Goal: Find specific page/section: Find specific page/section

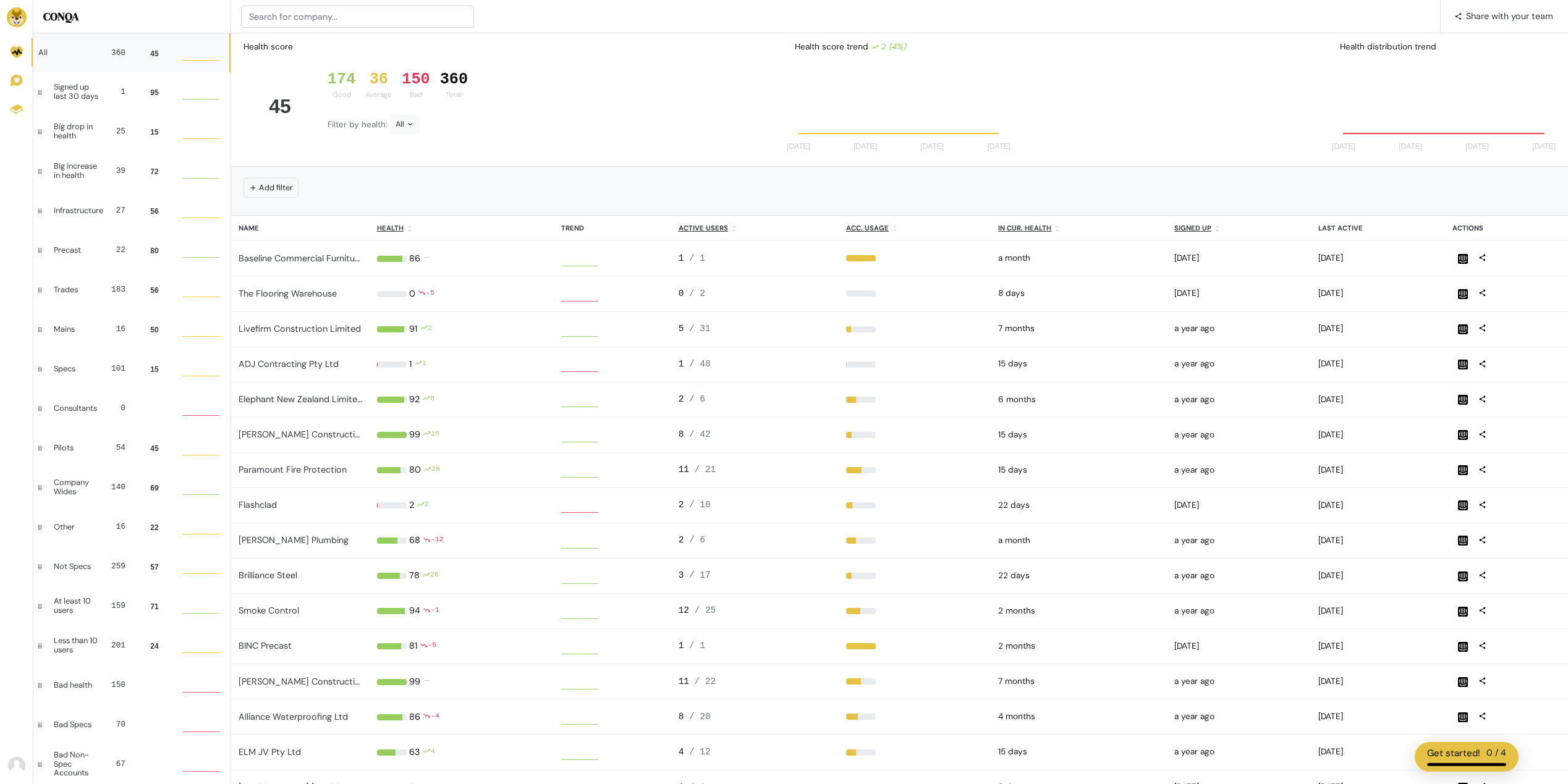
scroll to position [25, 28]
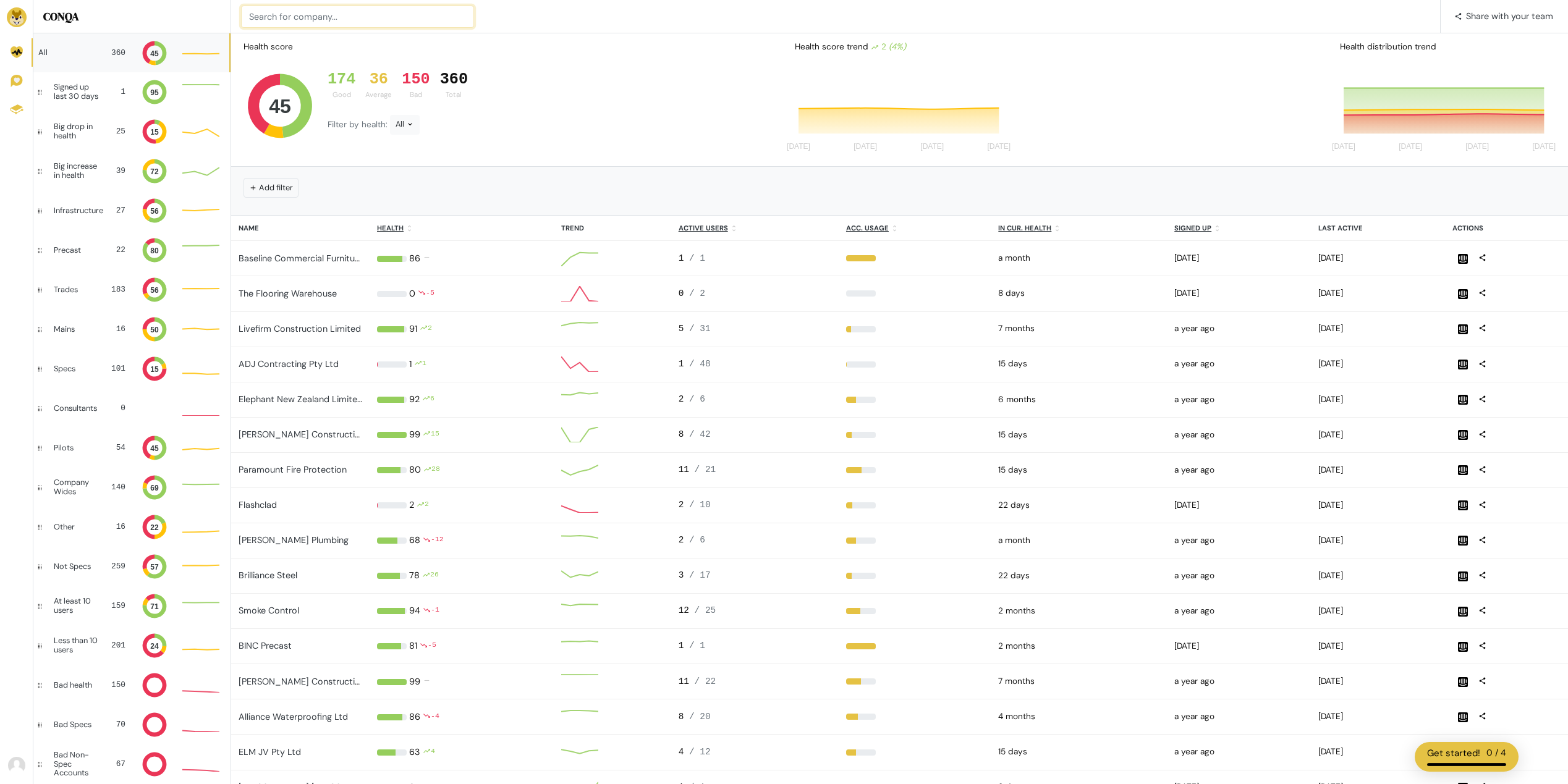
click at [398, 11] on input at bounding box center [357, 17] width 233 height 22
type input "Heyday"
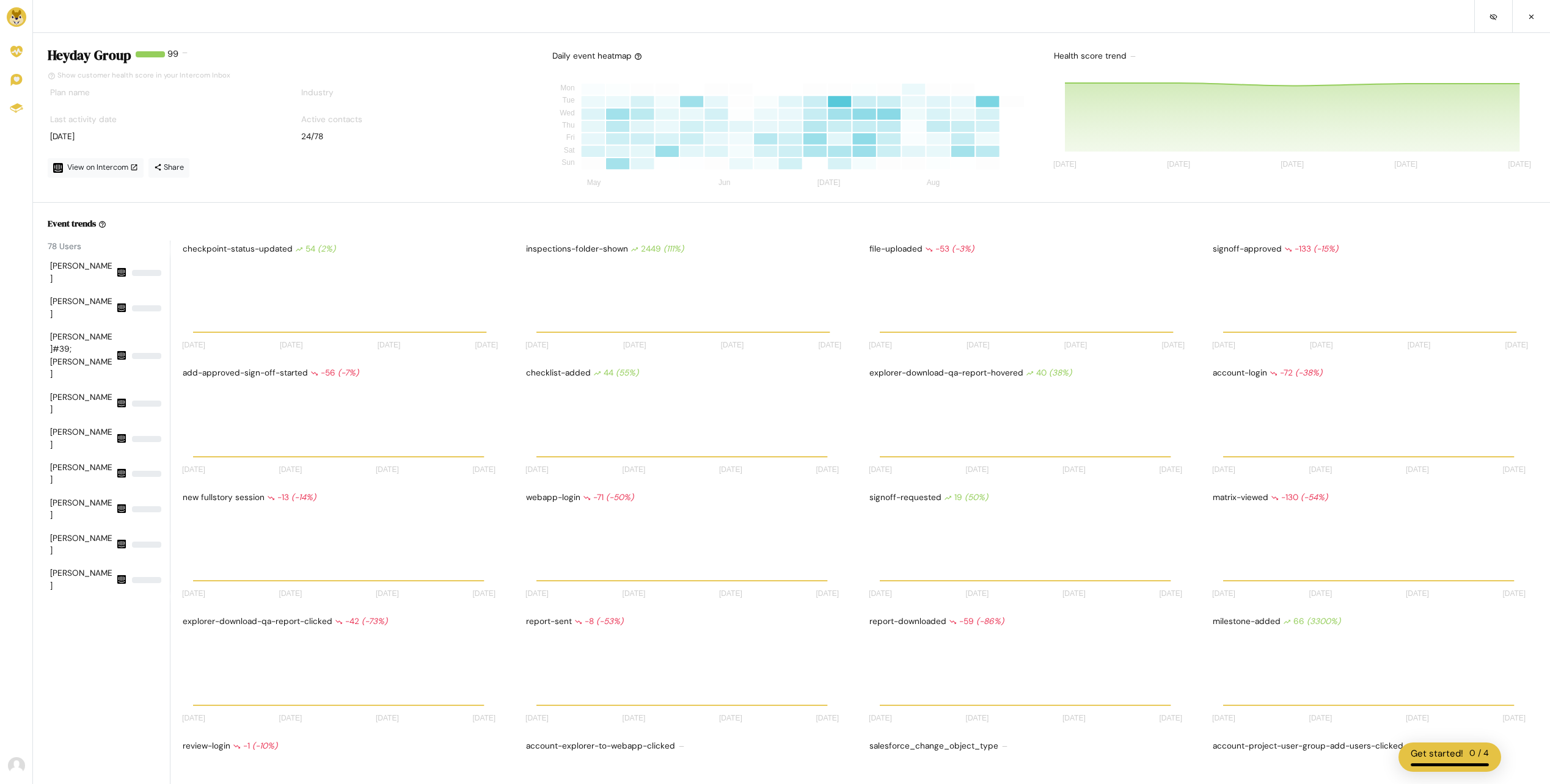
scroll to position [98, 314]
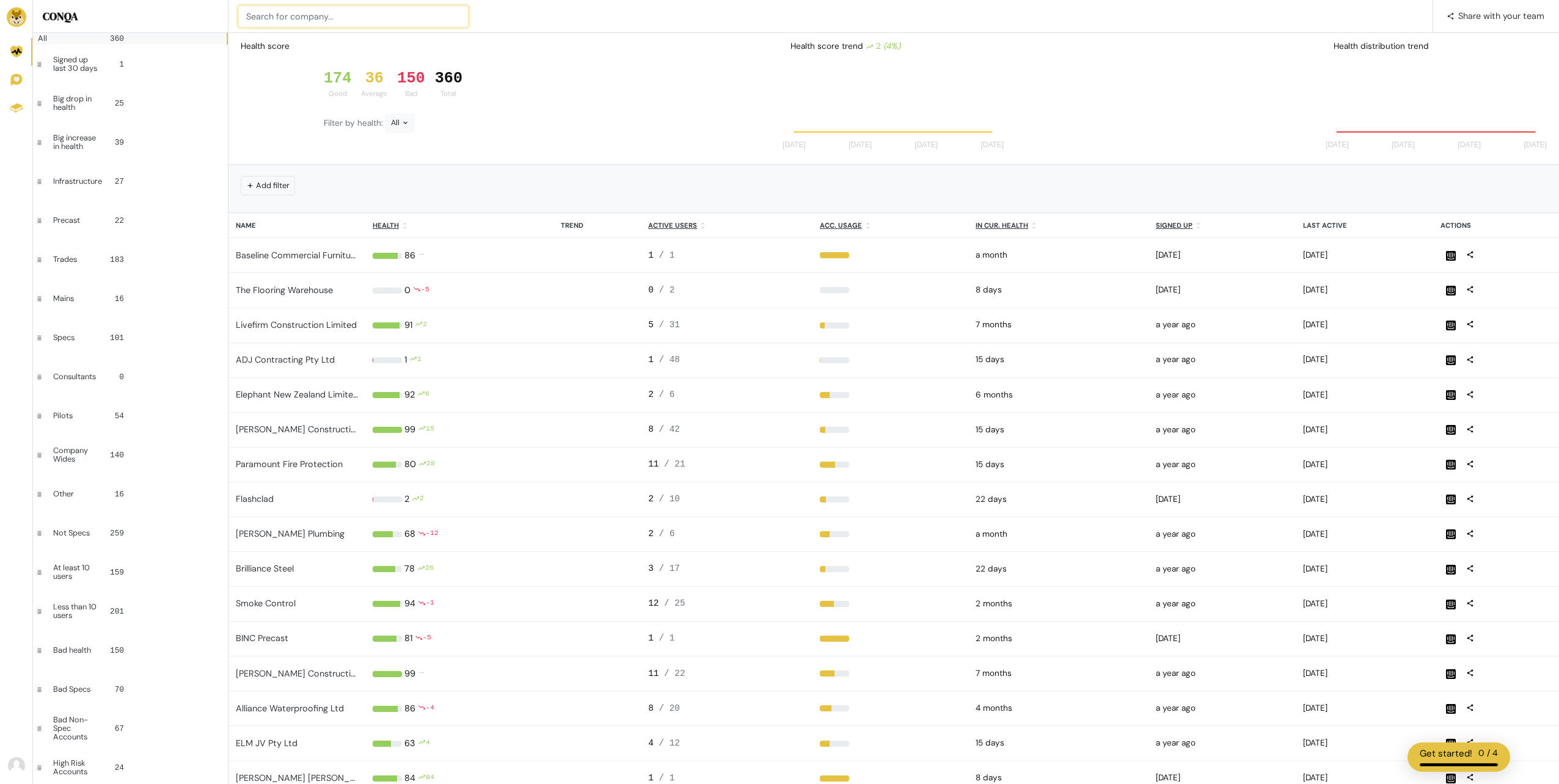
click at [298, 10] on input at bounding box center [353, 16] width 230 height 22
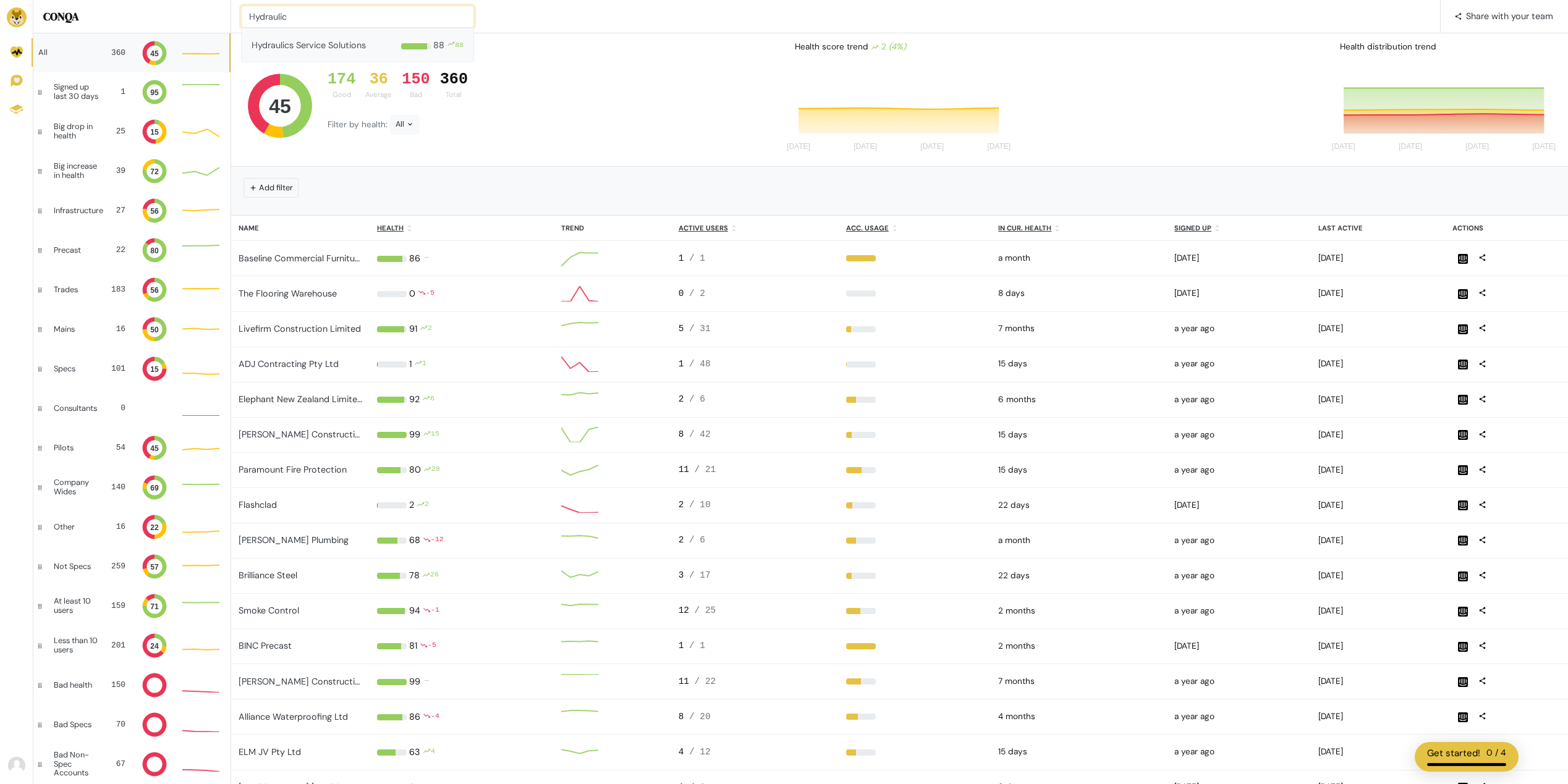
type input "Hydraulic"
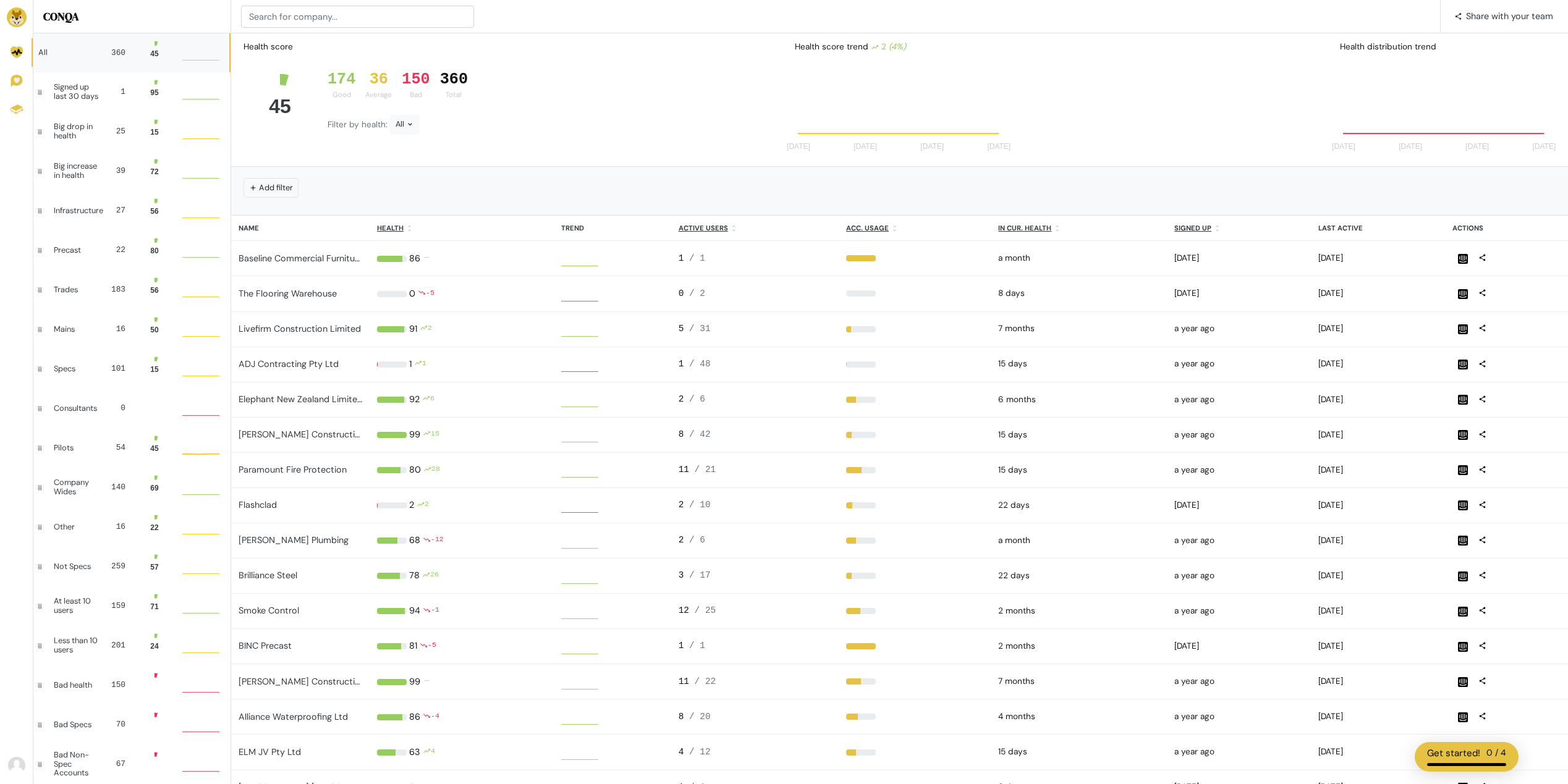
scroll to position [25, 28]
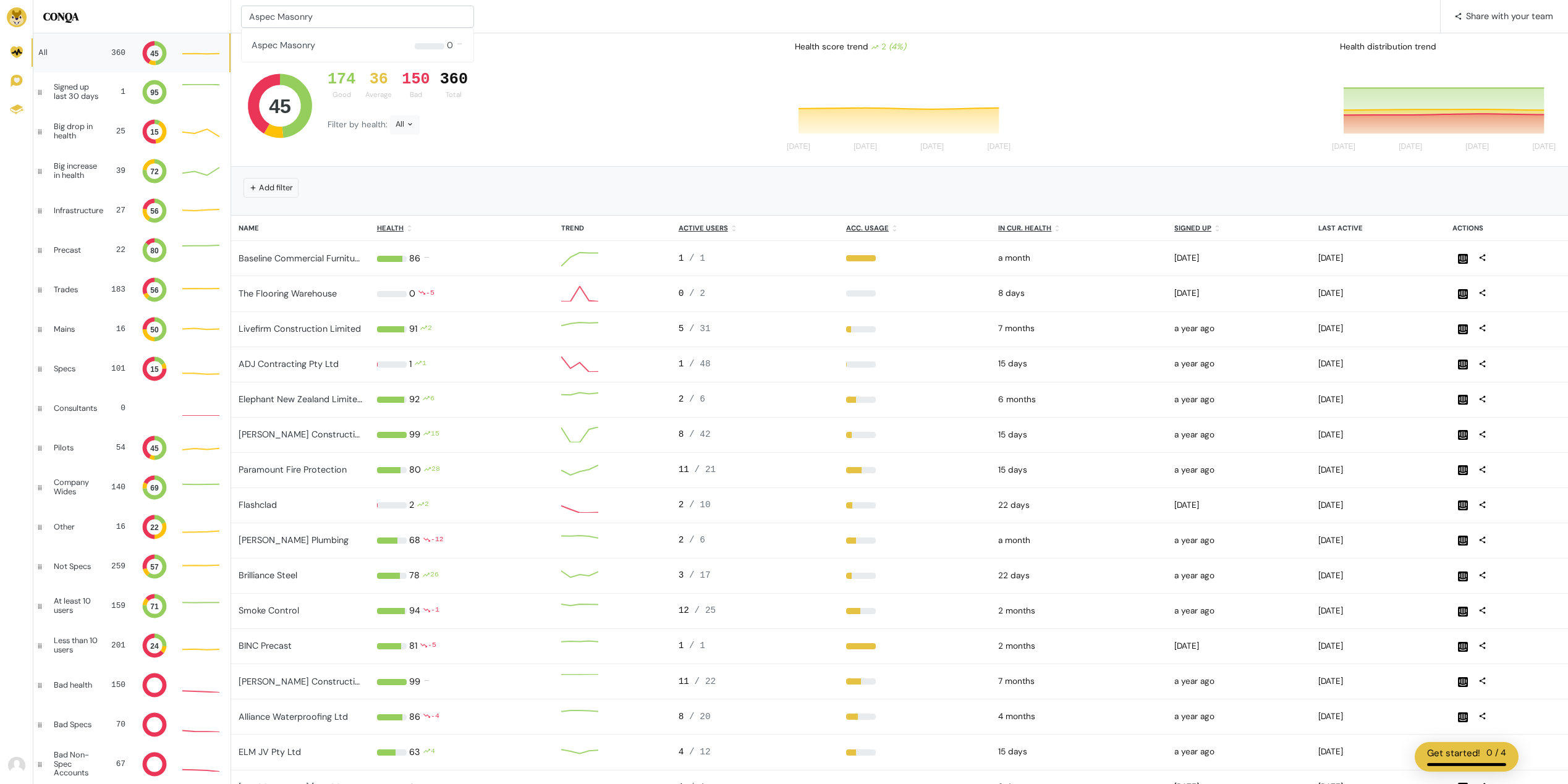
type input "Aspec Masonry"
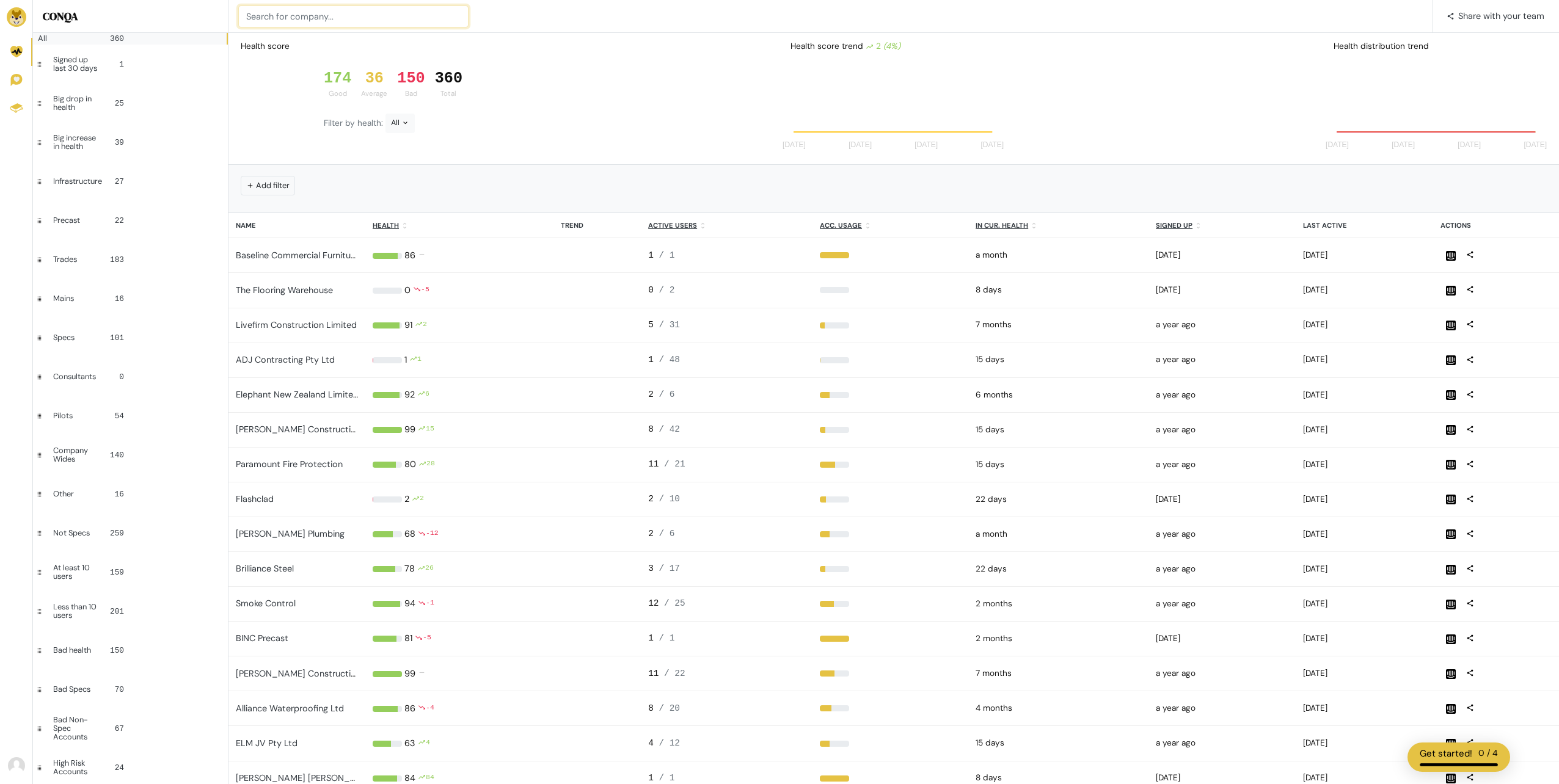
click at [295, 18] on input at bounding box center [353, 16] width 230 height 22
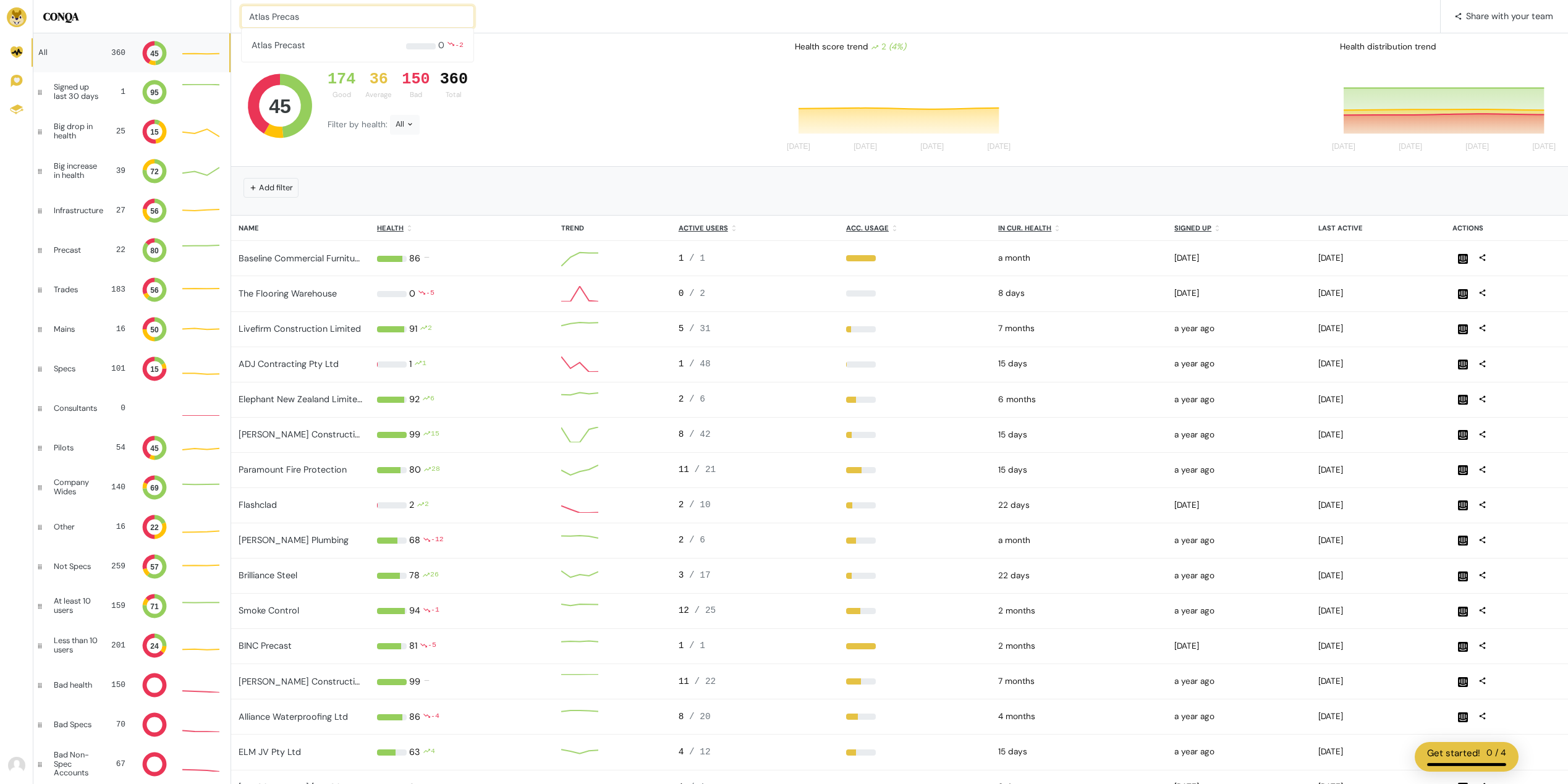
type input "Atlas Precas"
click at [286, 27] on input at bounding box center [357, 17] width 233 height 22
click at [289, 20] on input at bounding box center [357, 17] width 233 height 22
type input "Red Cross"
click at [281, 13] on input at bounding box center [357, 17] width 233 height 22
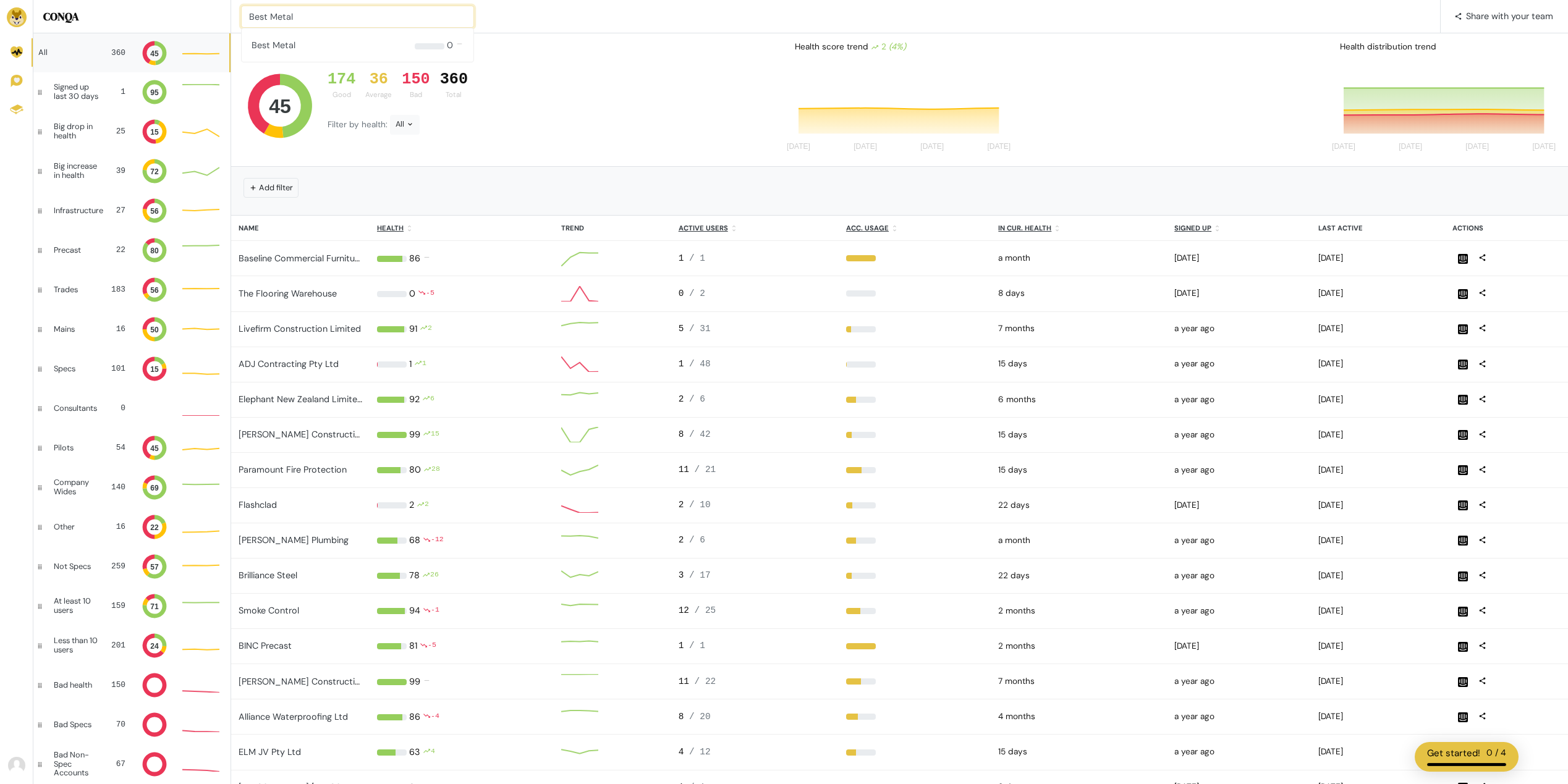
type input "Best Metal"
click at [319, 18] on input at bounding box center [357, 17] width 233 height 22
type input "BK Civil"
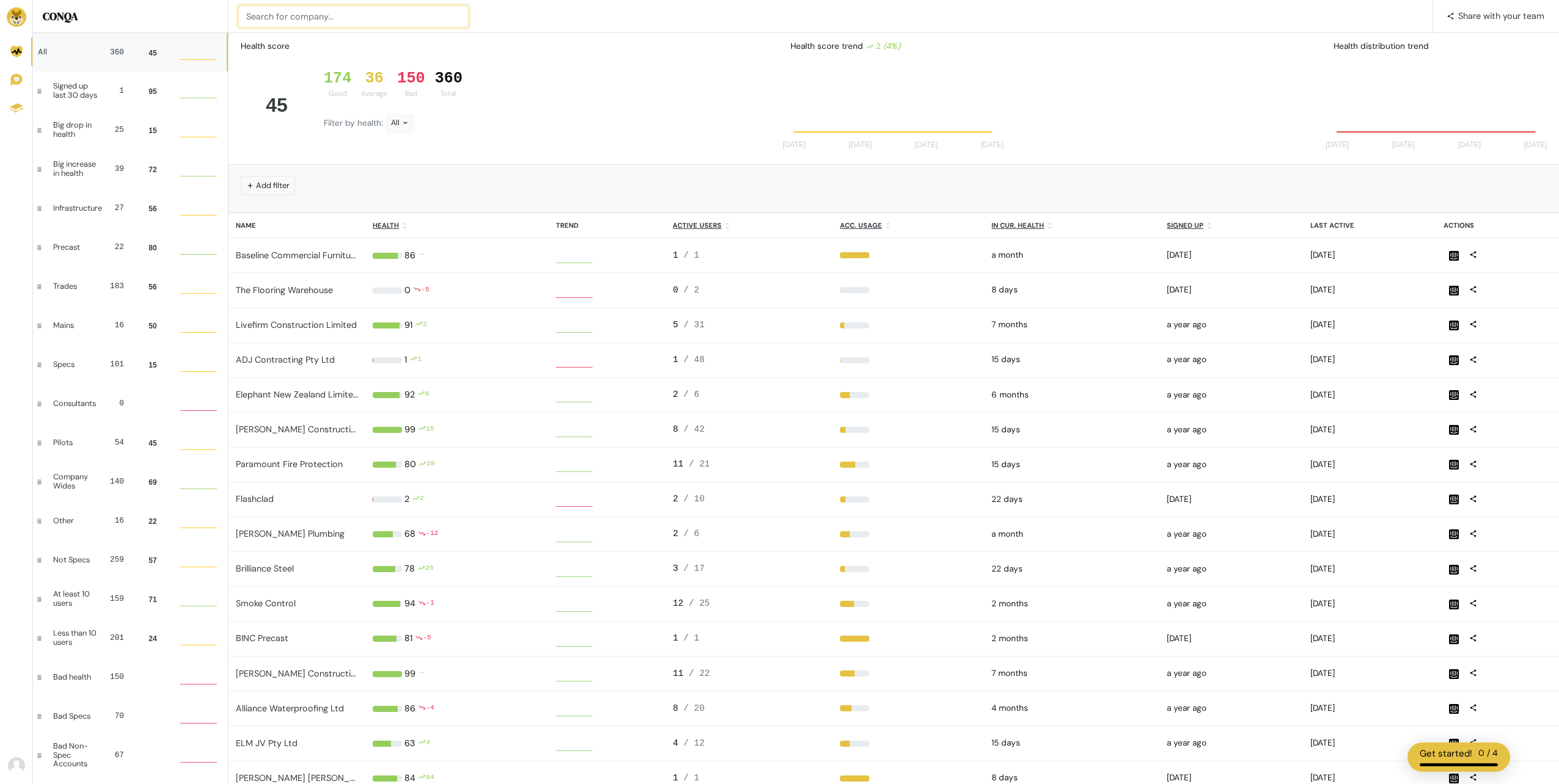
click at [319, 16] on input at bounding box center [353, 16] width 230 height 22
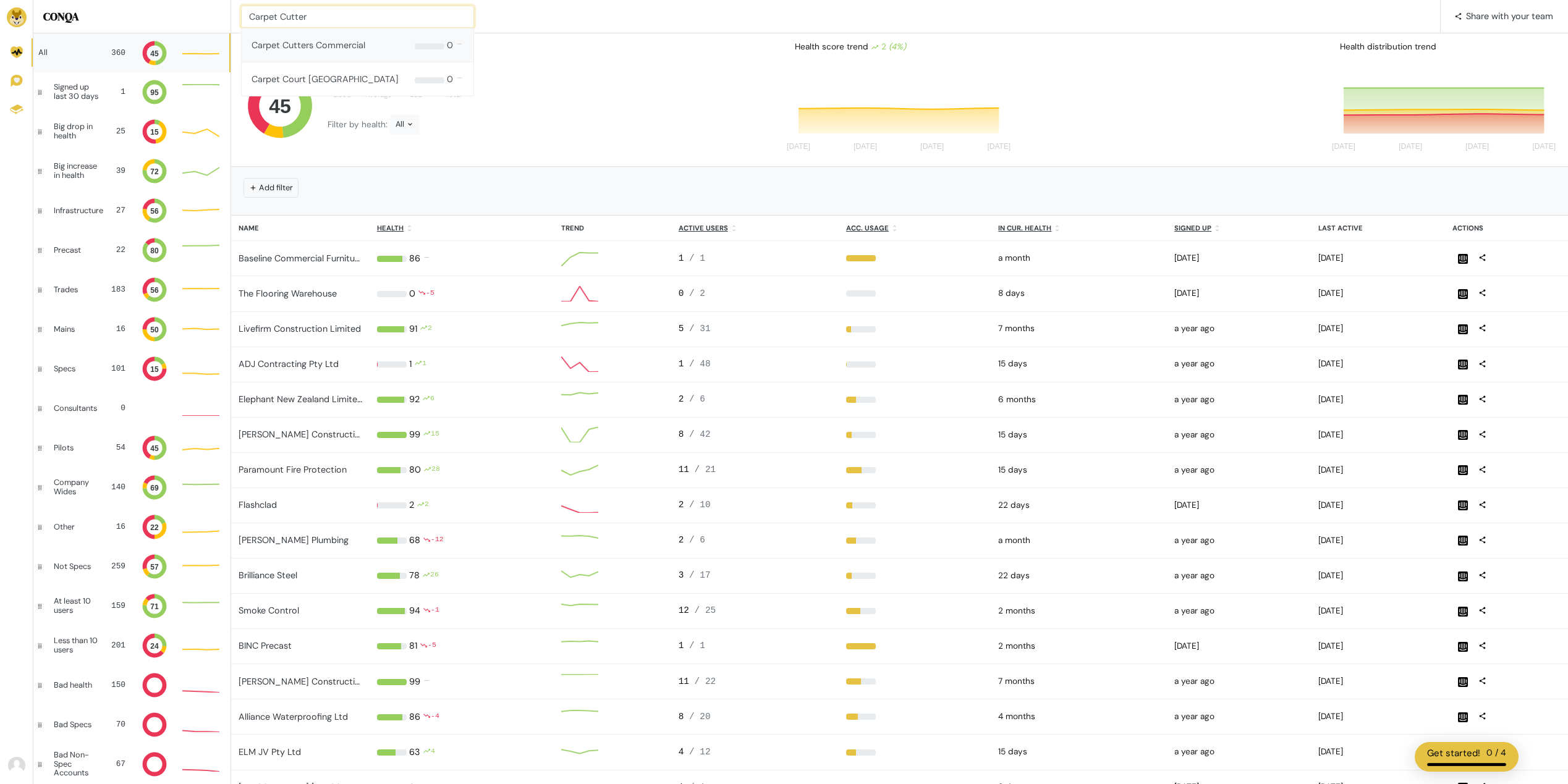
type input "Carpet Cutter"
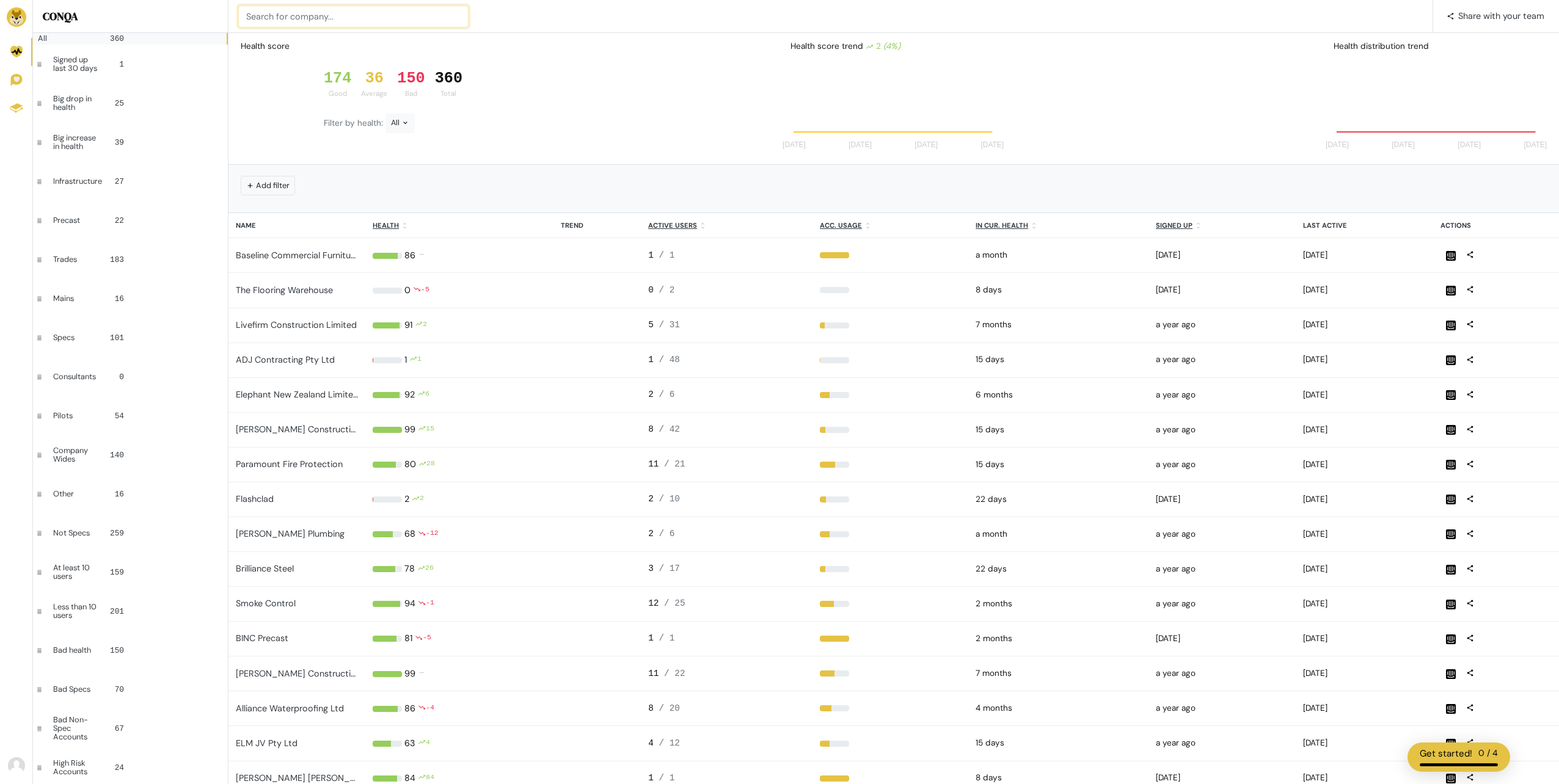
click at [279, 19] on input at bounding box center [353, 16] width 230 height 22
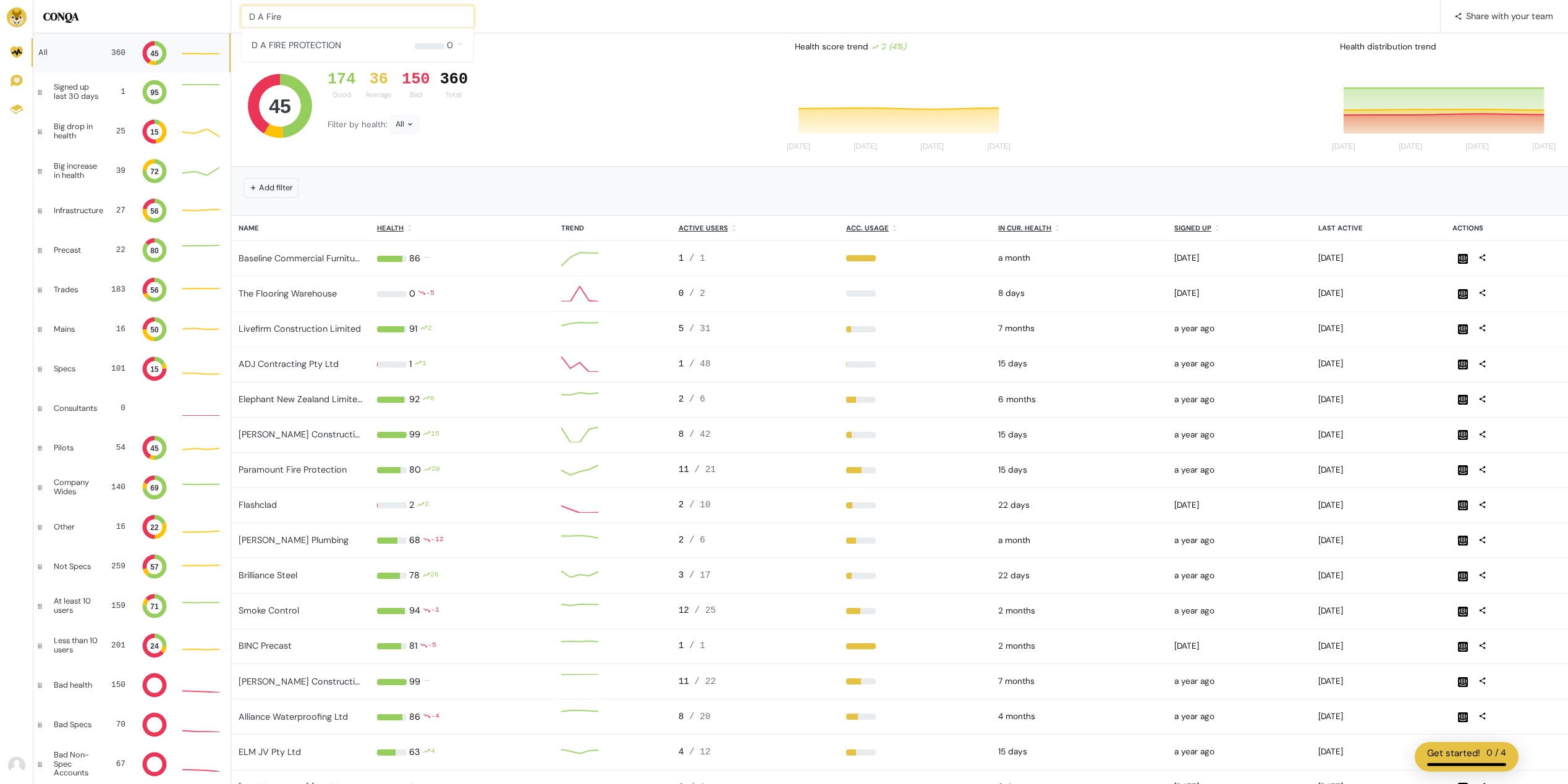
type input "D A Fire"
click at [339, 17] on input at bounding box center [357, 17] width 233 height 22
type input "[PERSON_NAME] Cons"
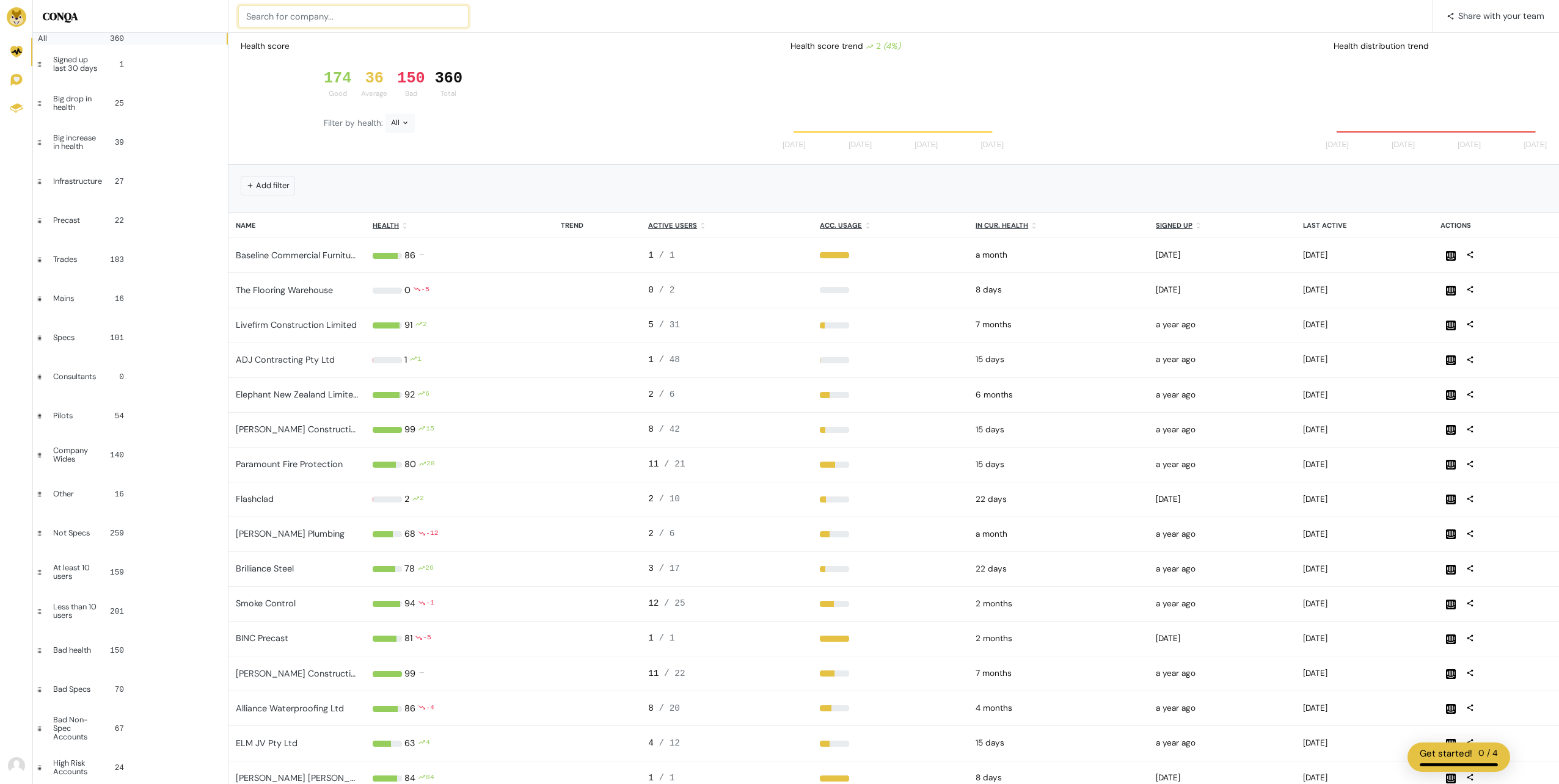
click at [270, 16] on input at bounding box center [353, 16] width 230 height 22
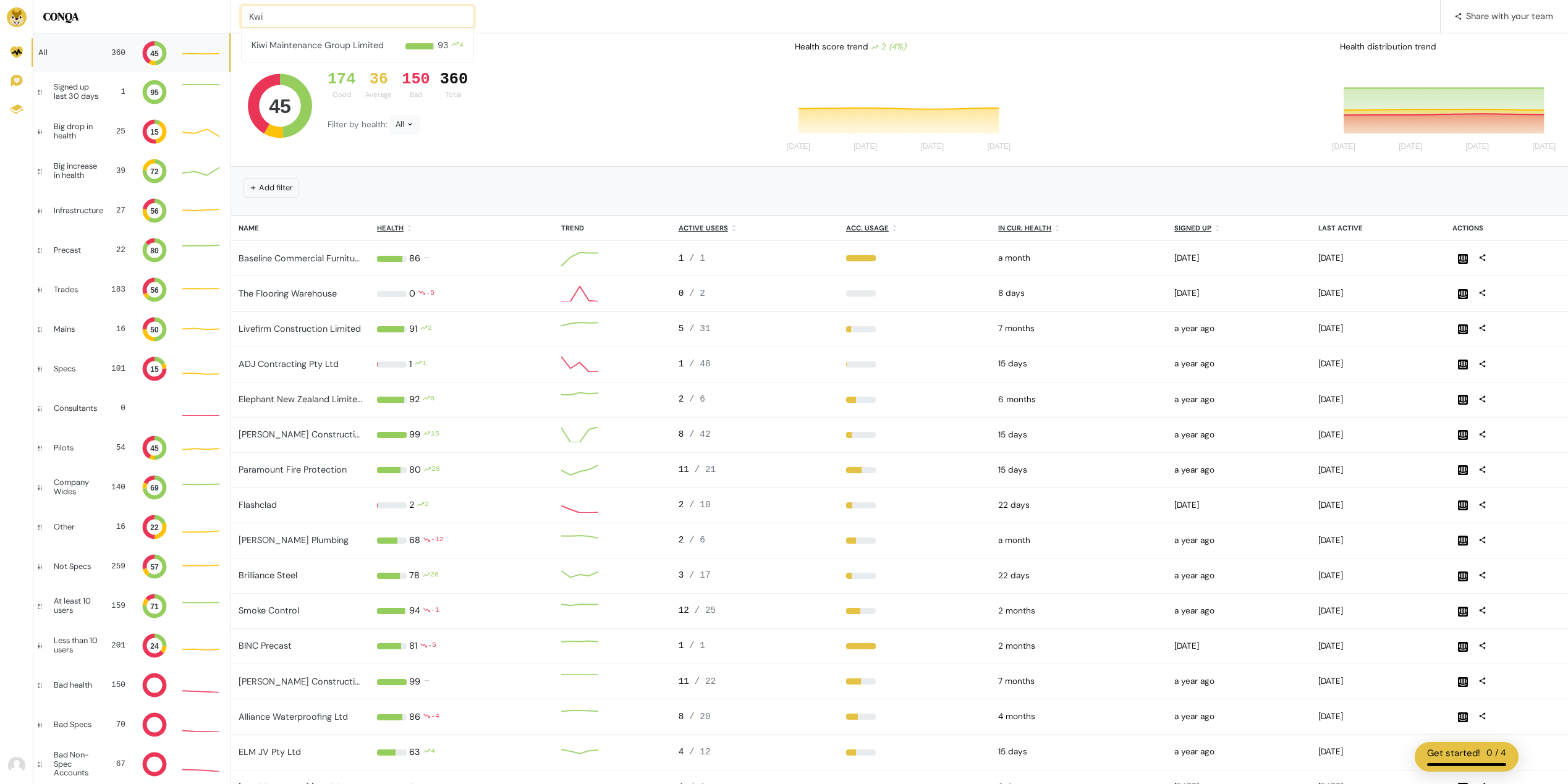
type input "Kwik"
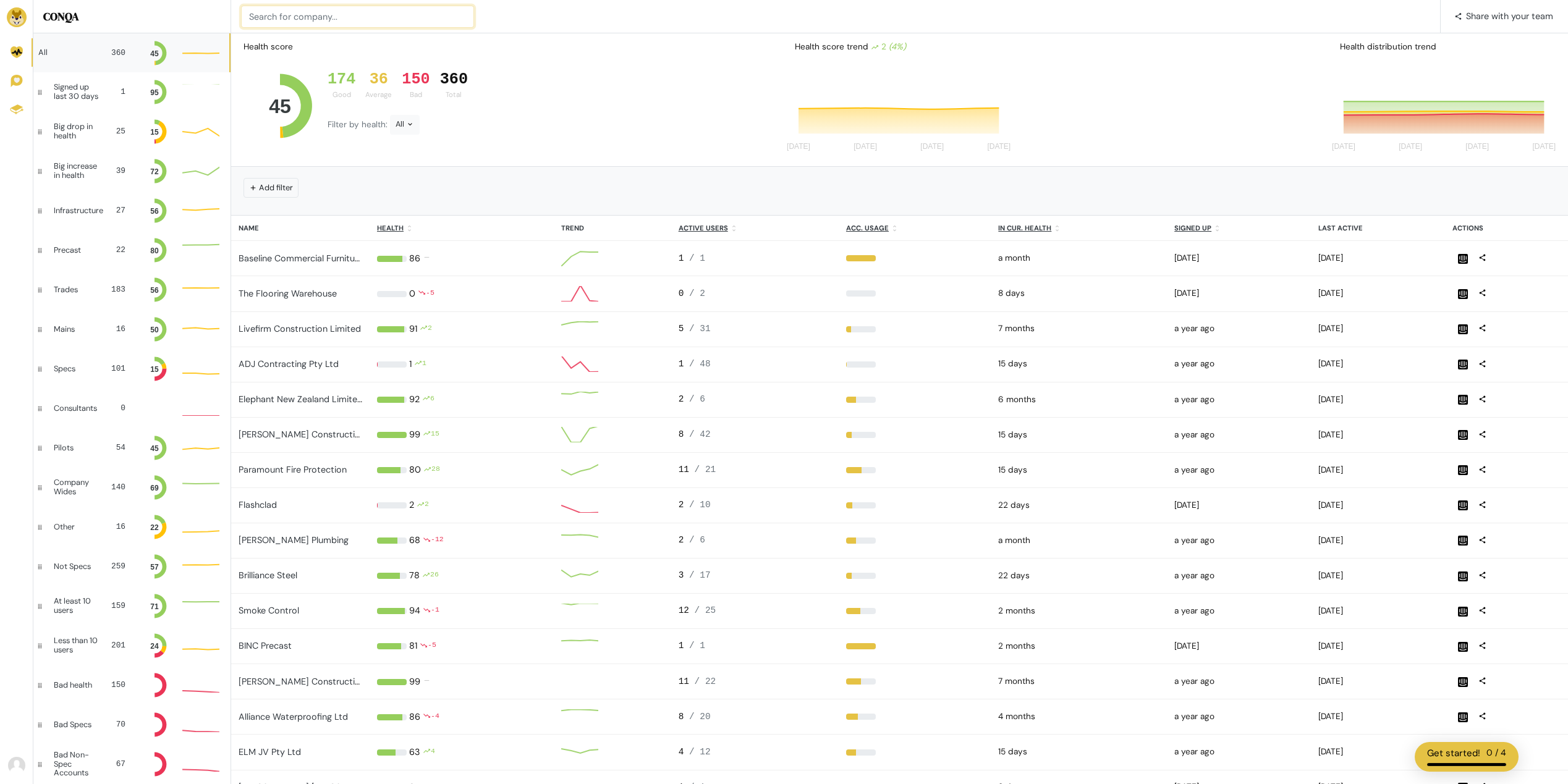
click at [359, 17] on input at bounding box center [357, 17] width 233 height 22
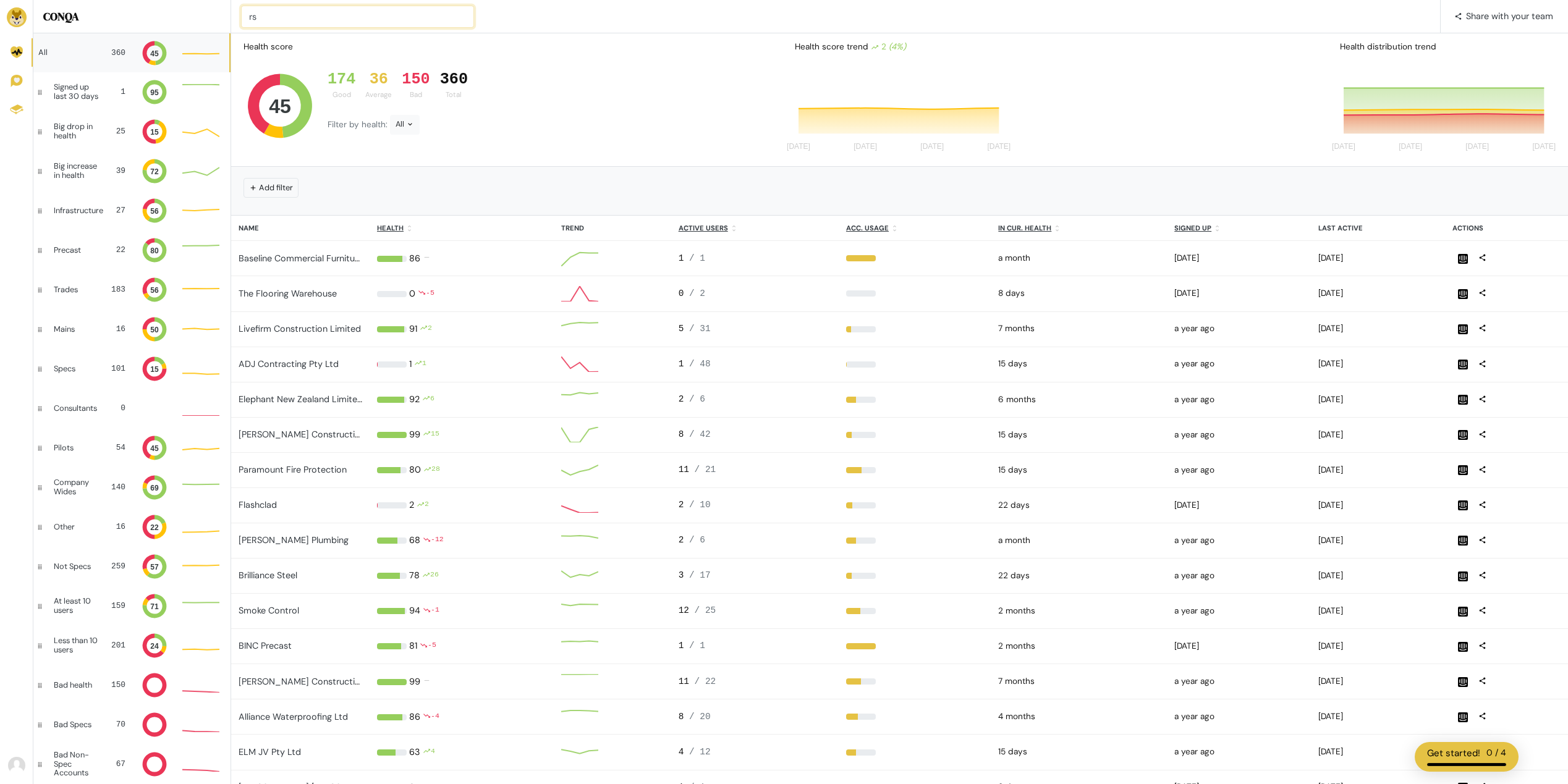
type input "rsa"
type input "Anjie Au"
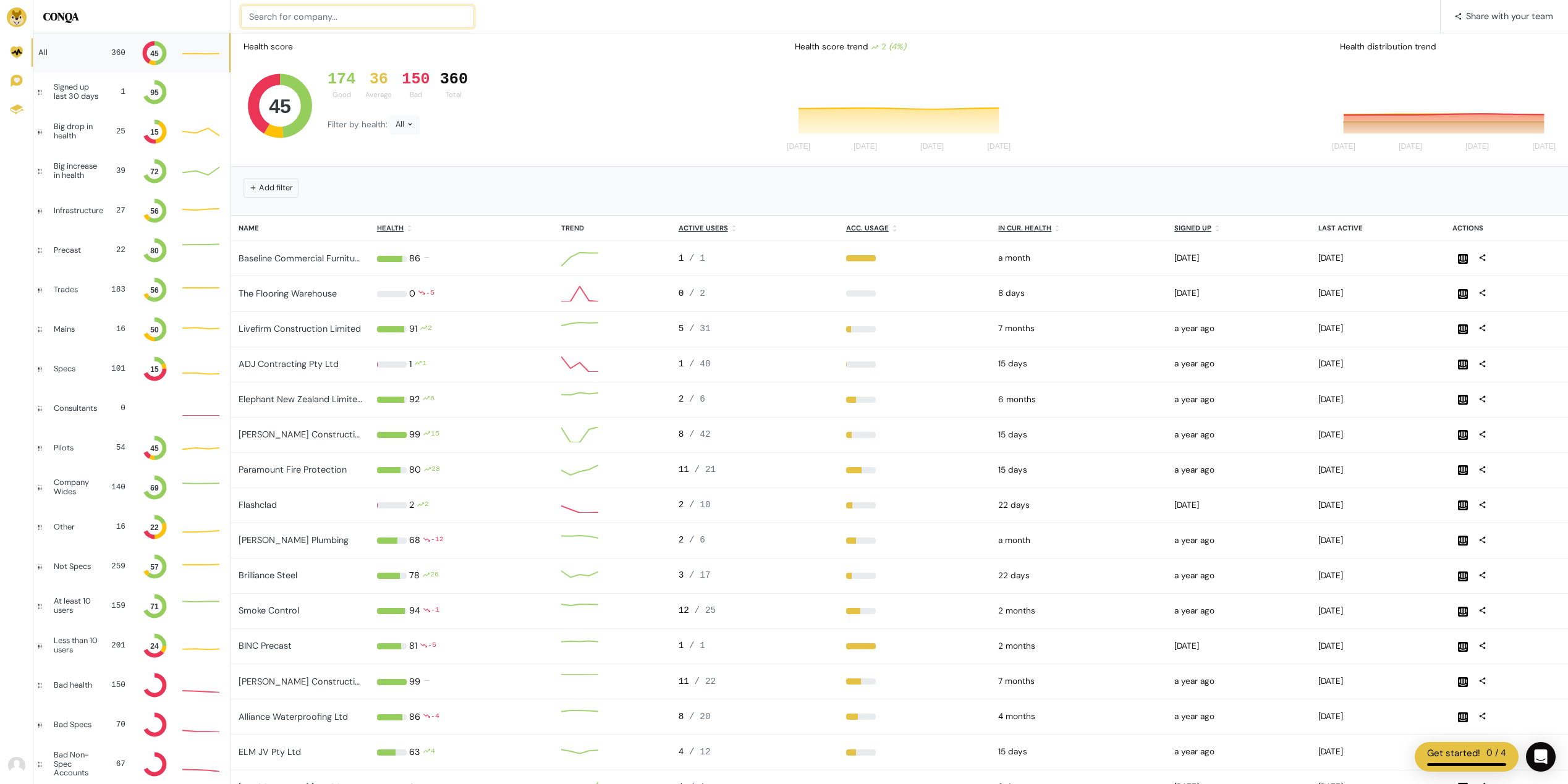
click at [302, 23] on input at bounding box center [357, 17] width 233 height 22
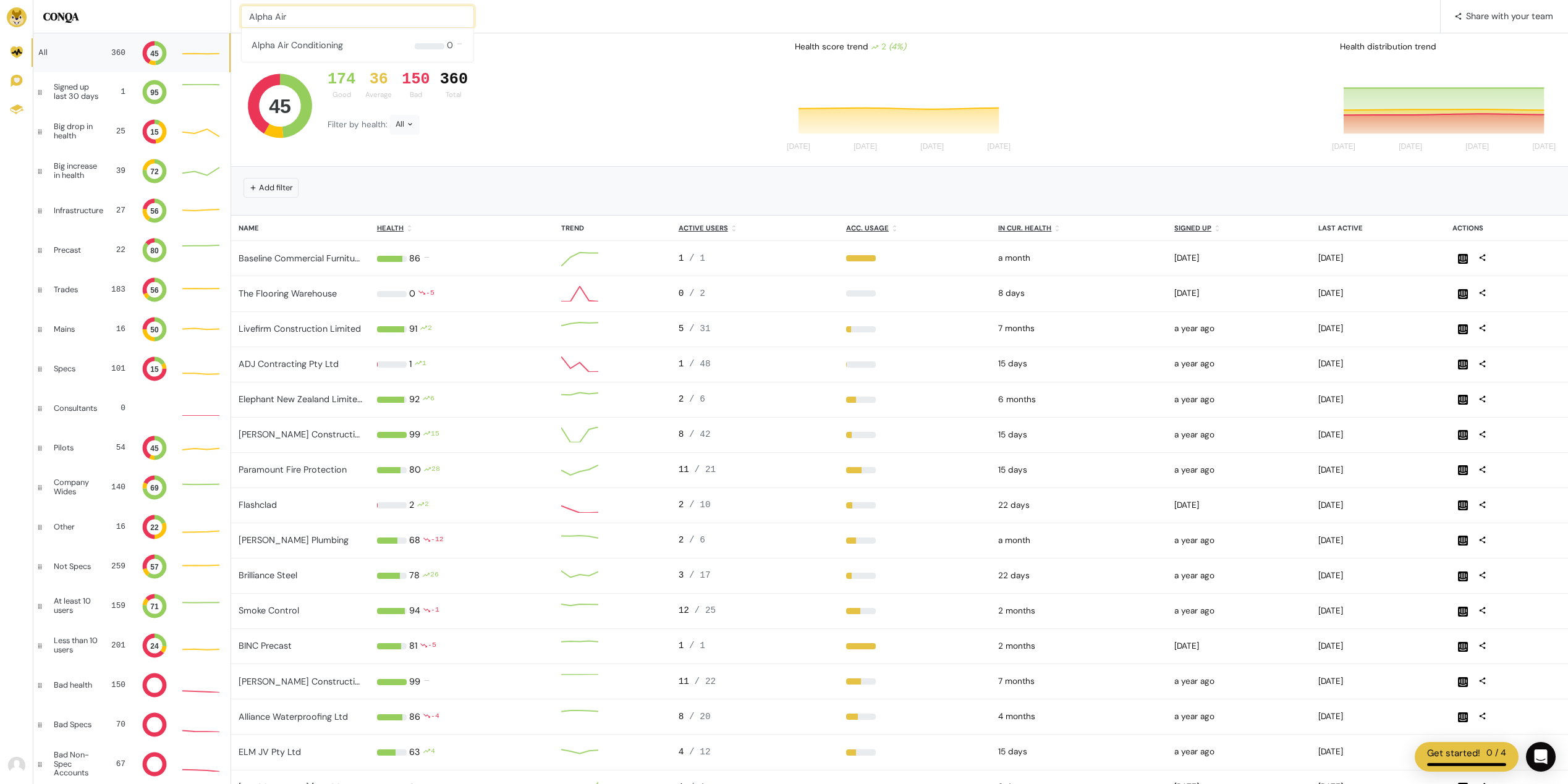
type input "Alpha Air"
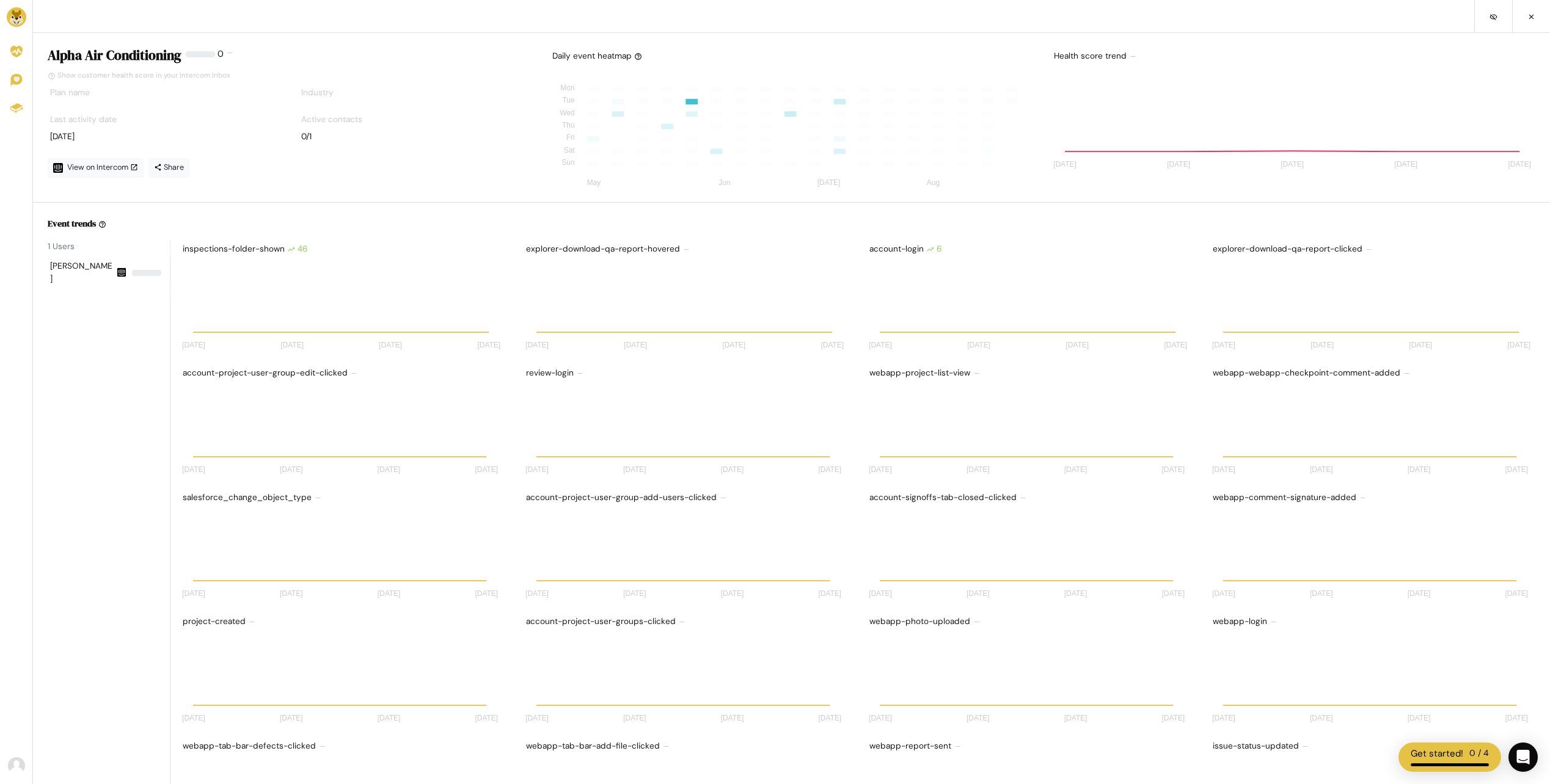
scroll to position [10, 10]
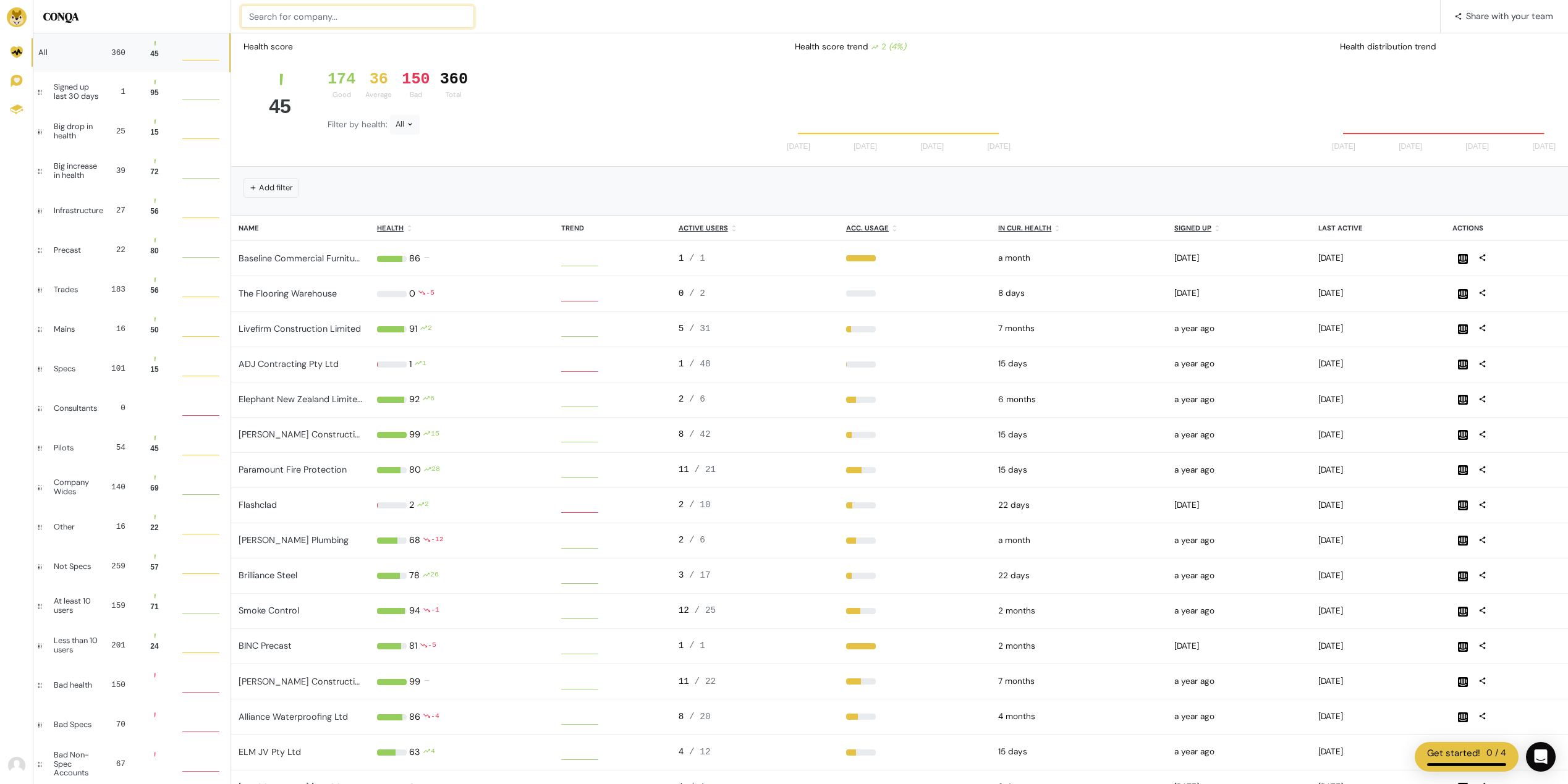
click at [279, 20] on input at bounding box center [357, 17] width 233 height 22
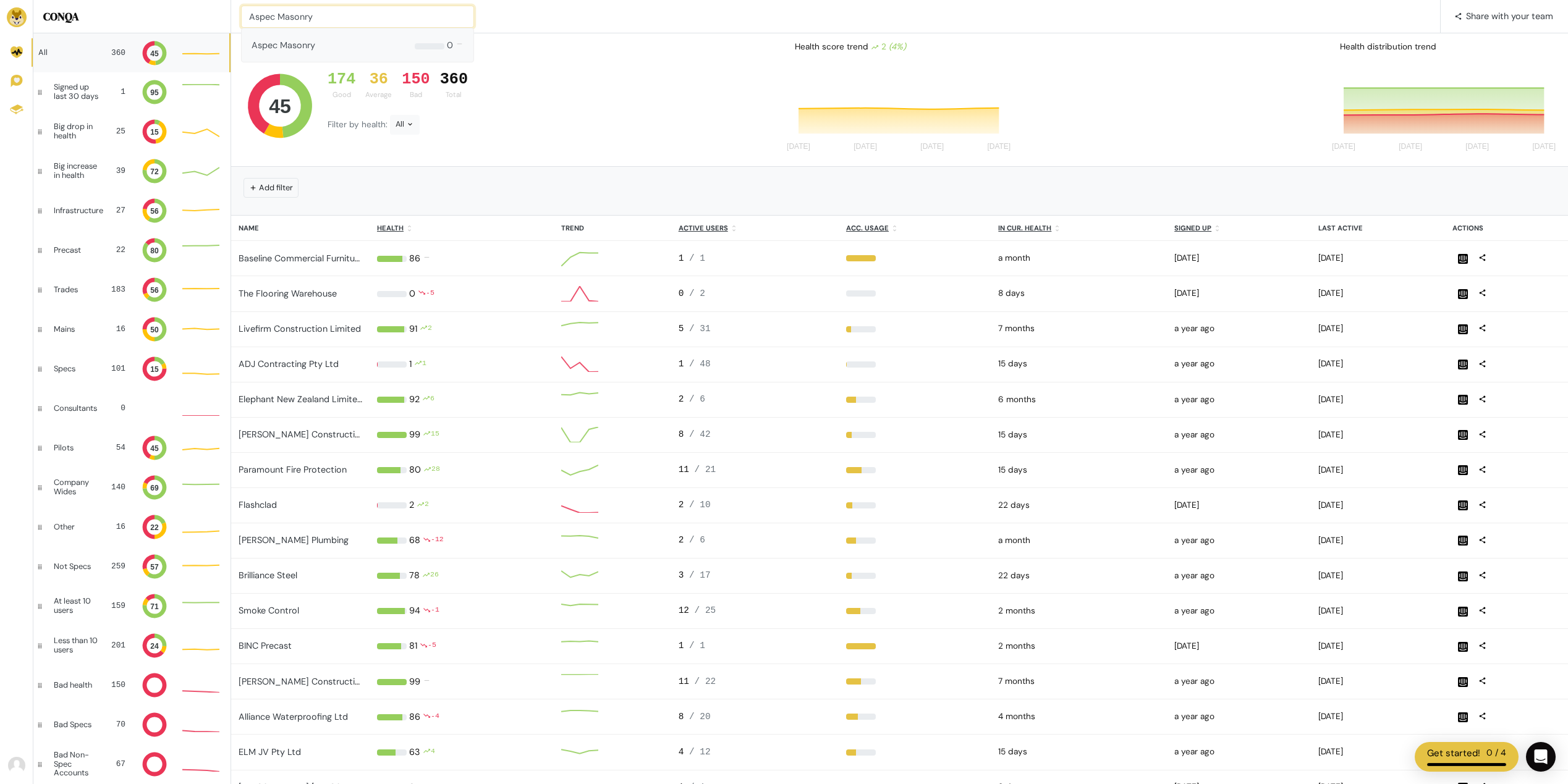
type input "Aspec Masonry"
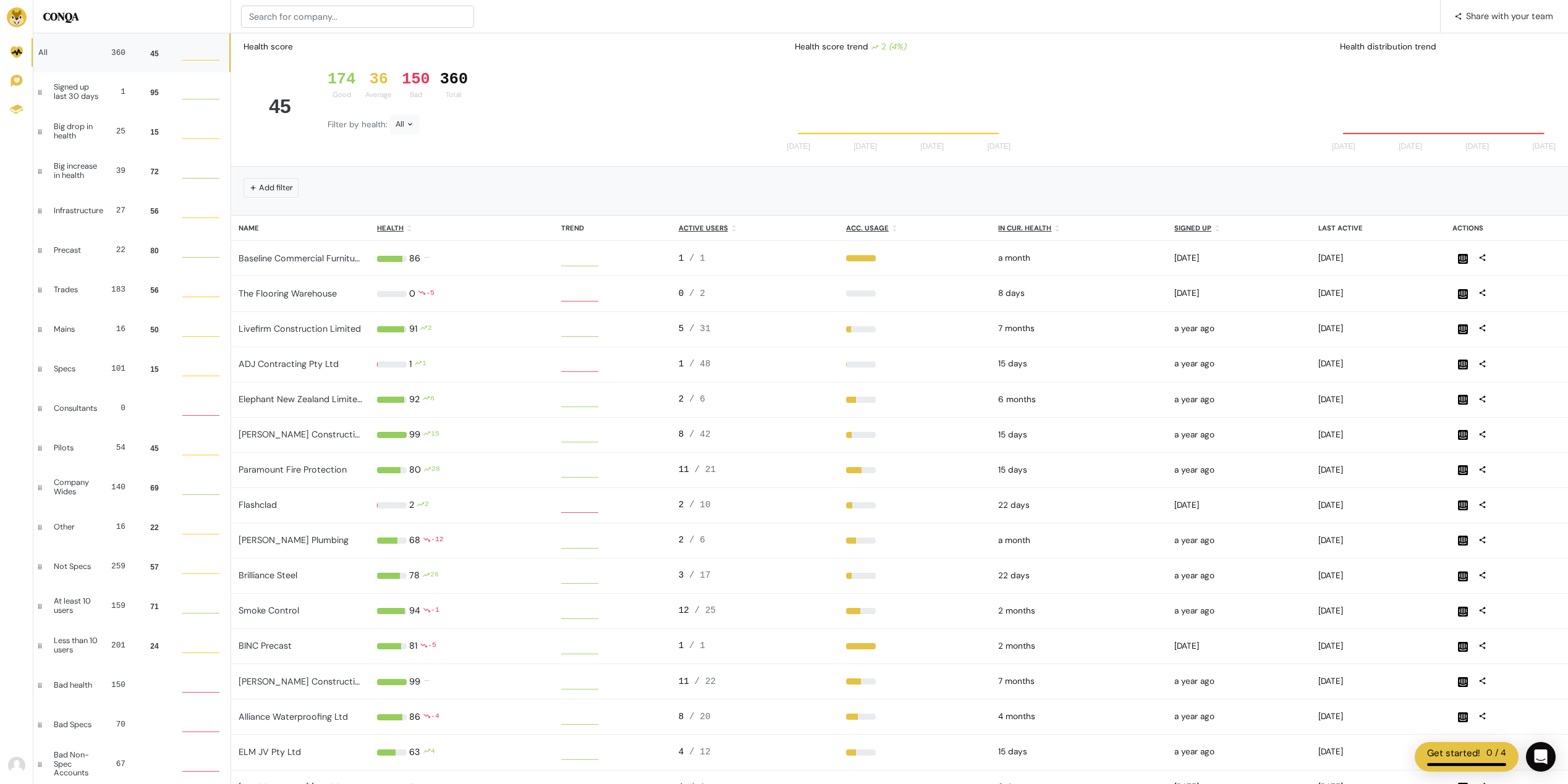
scroll to position [25, 28]
click at [274, 20] on input at bounding box center [357, 17] width 233 height 22
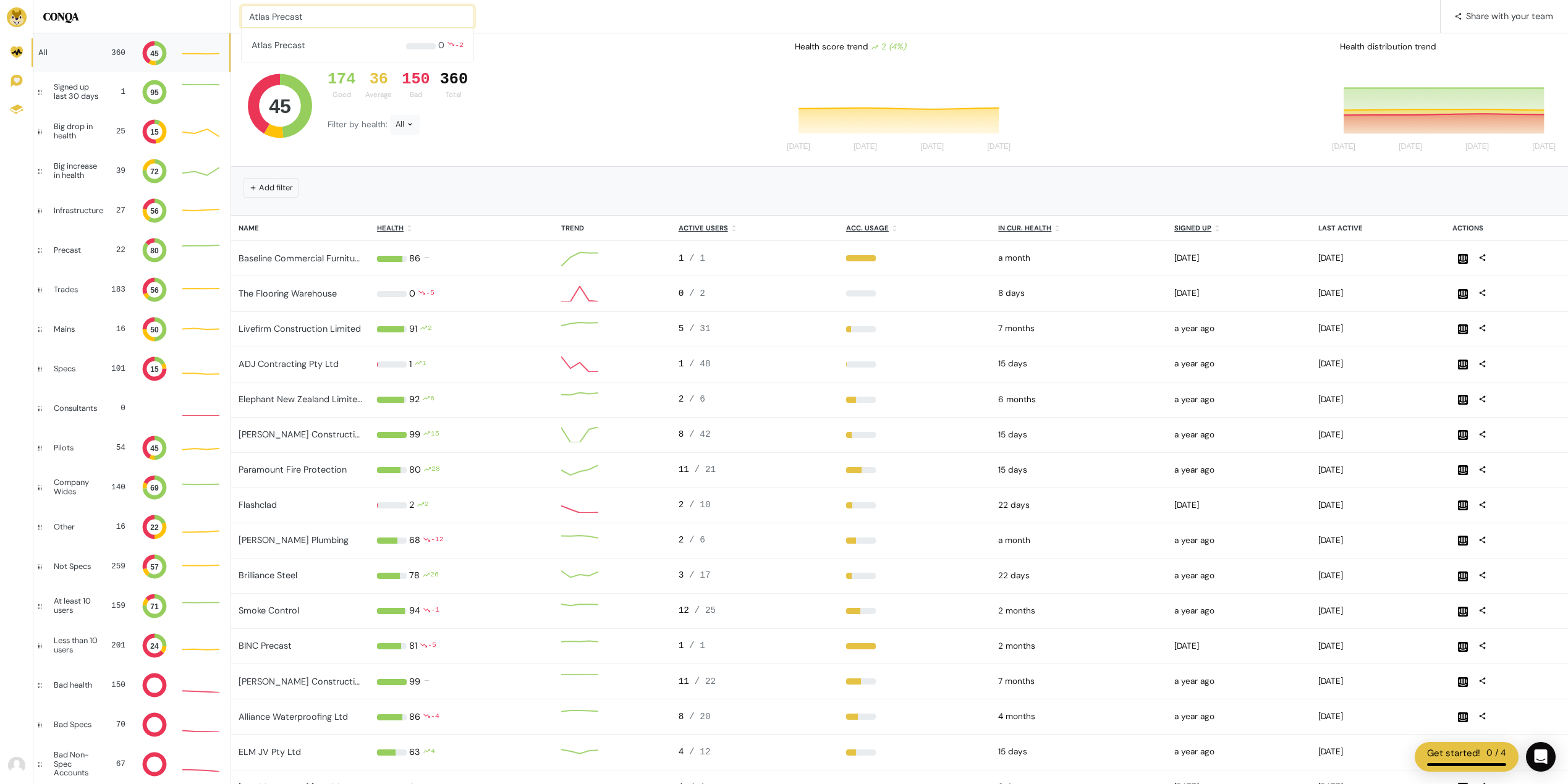
type input "Atlas Precast"
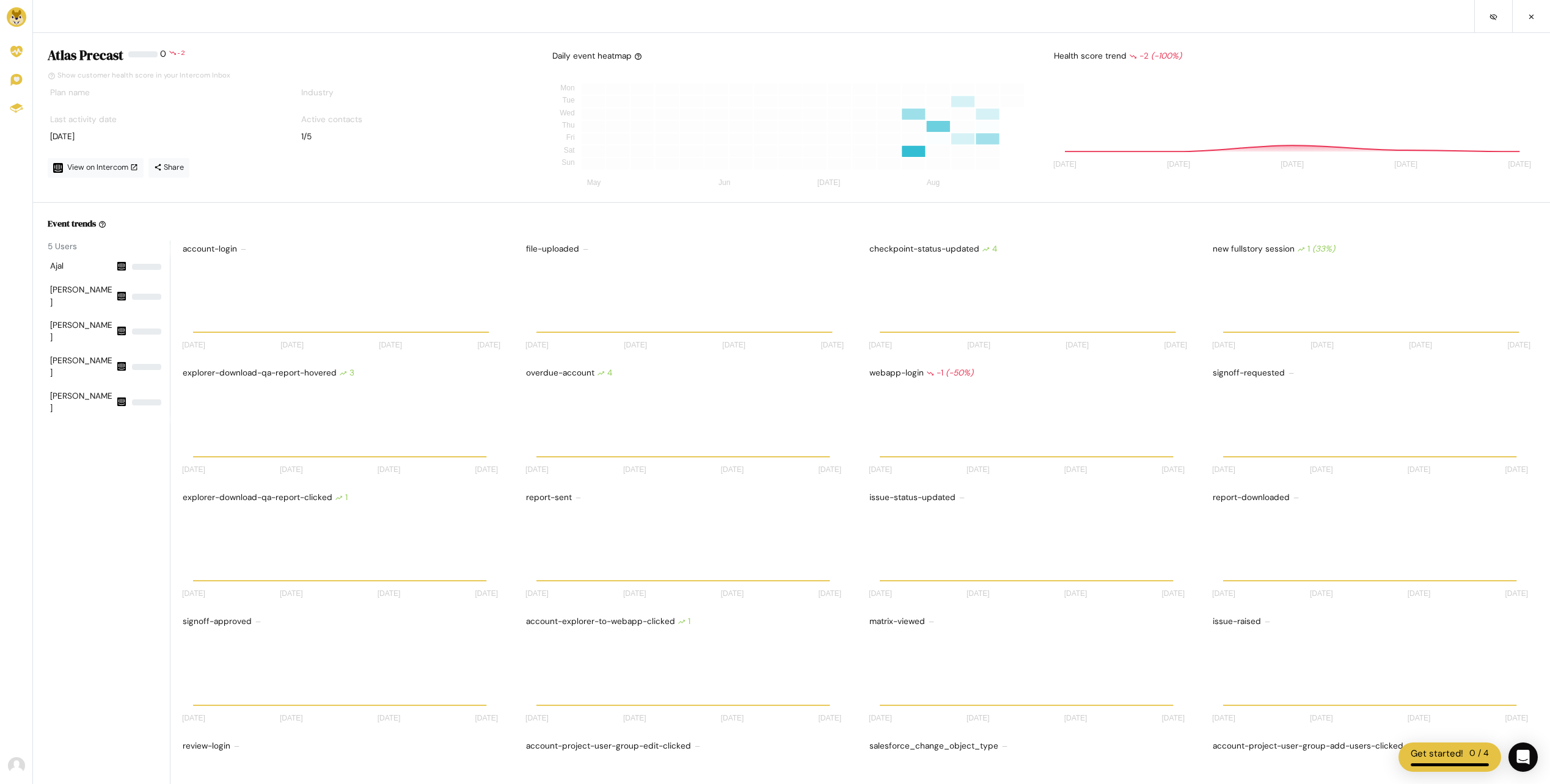
scroll to position [98, 316]
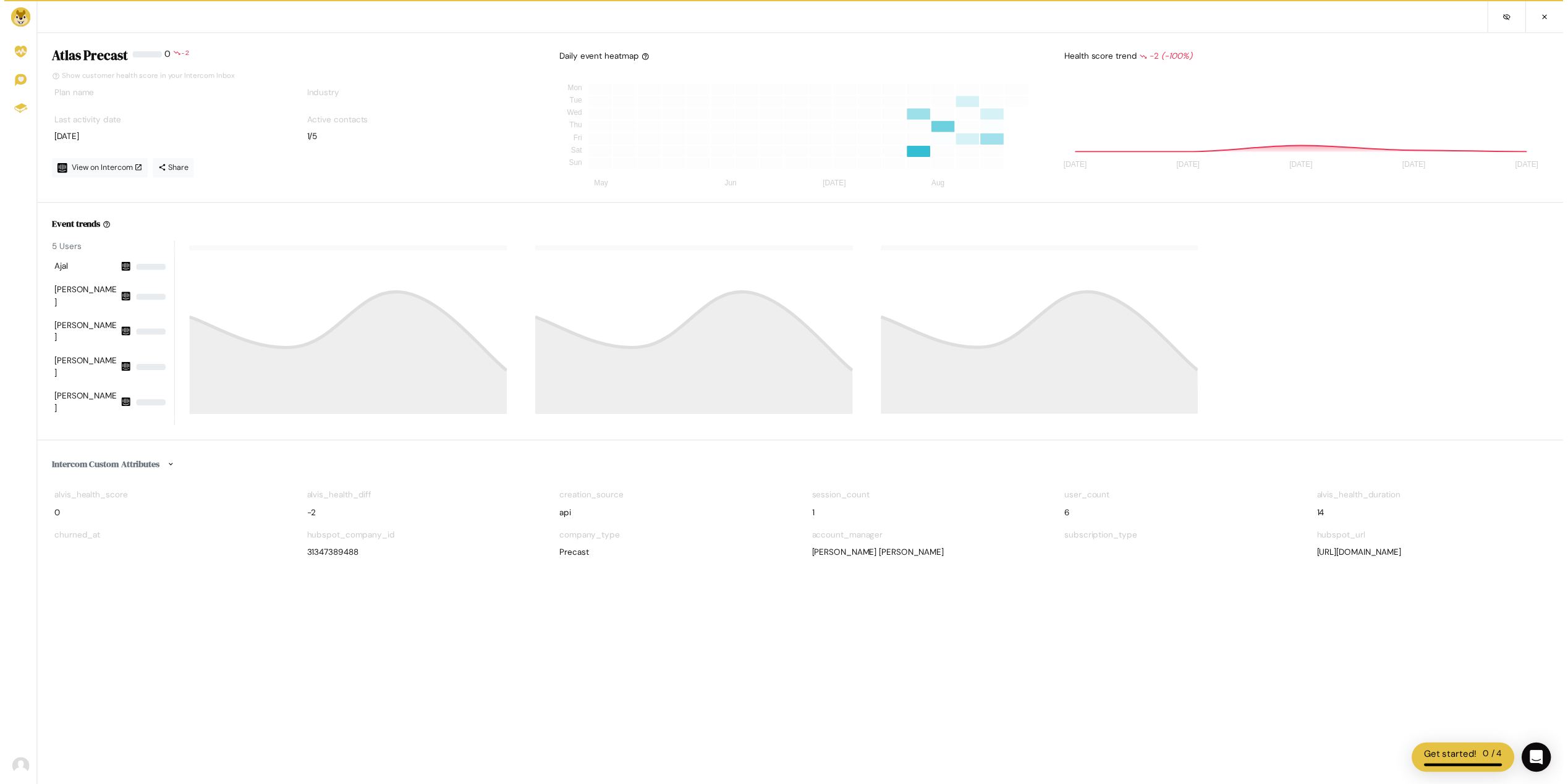
scroll to position [111, 482]
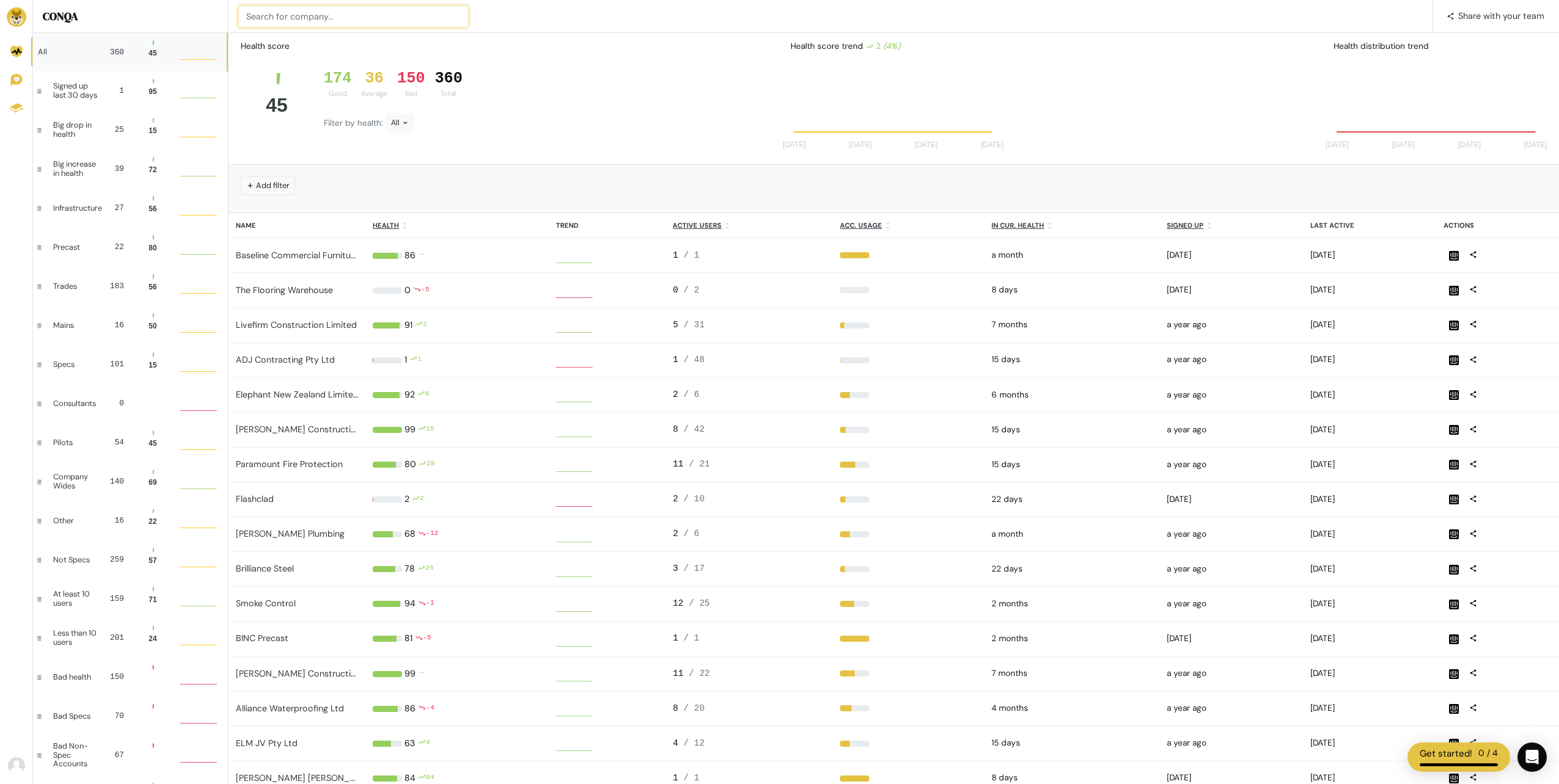
click at [301, 17] on input at bounding box center [353, 16] width 230 height 22
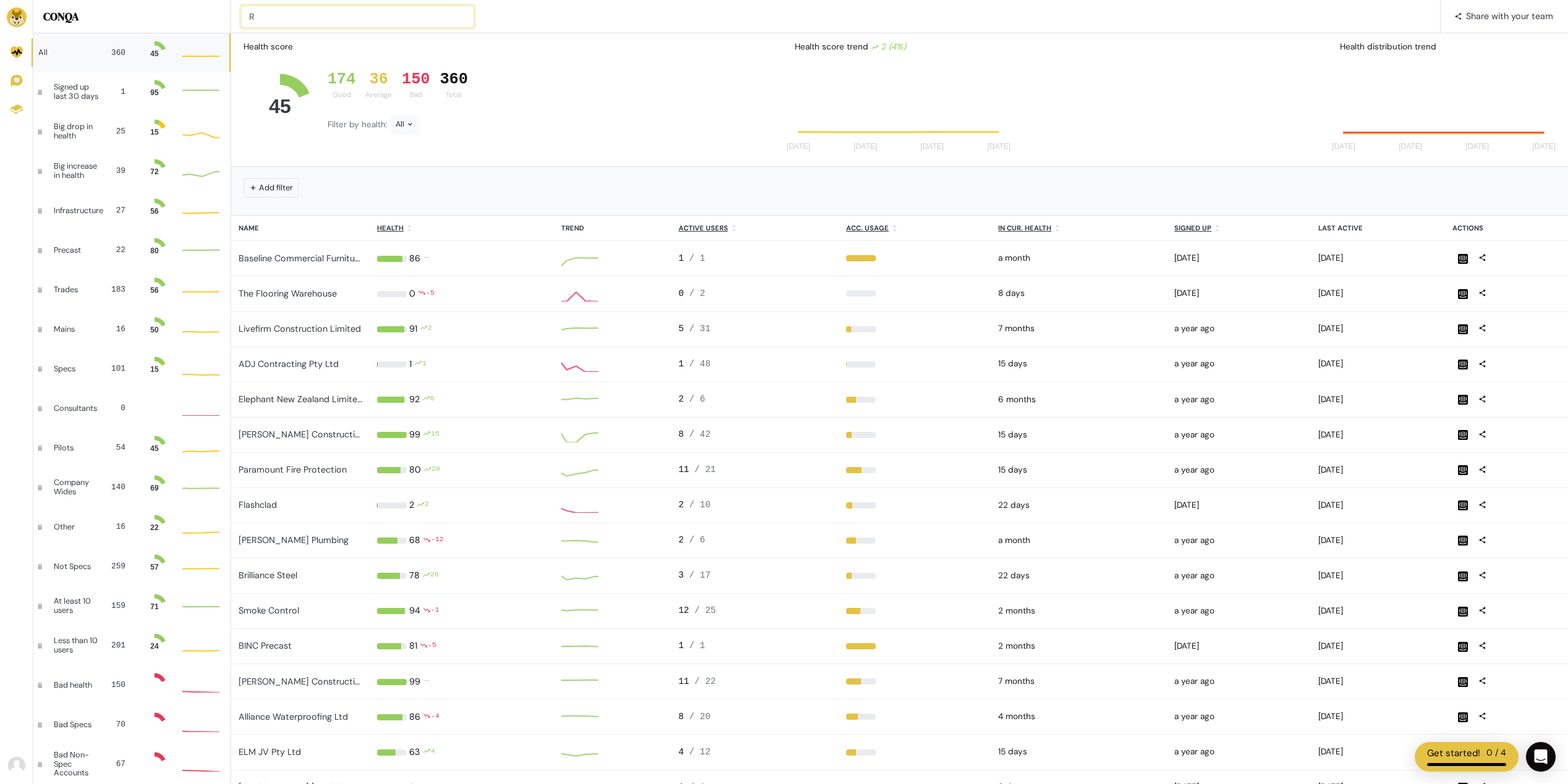
scroll to position [25, 28]
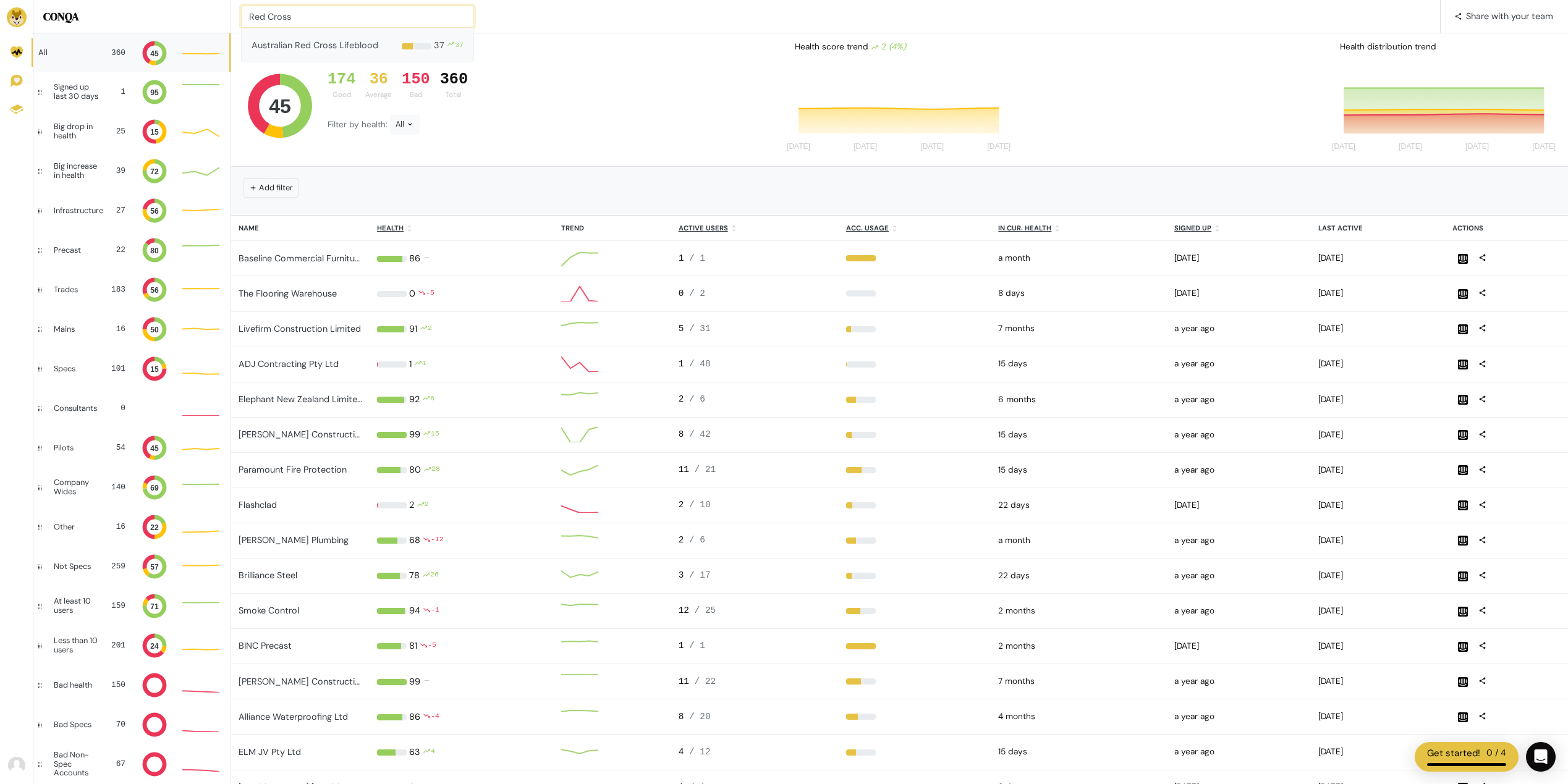
type input "Red Cross"
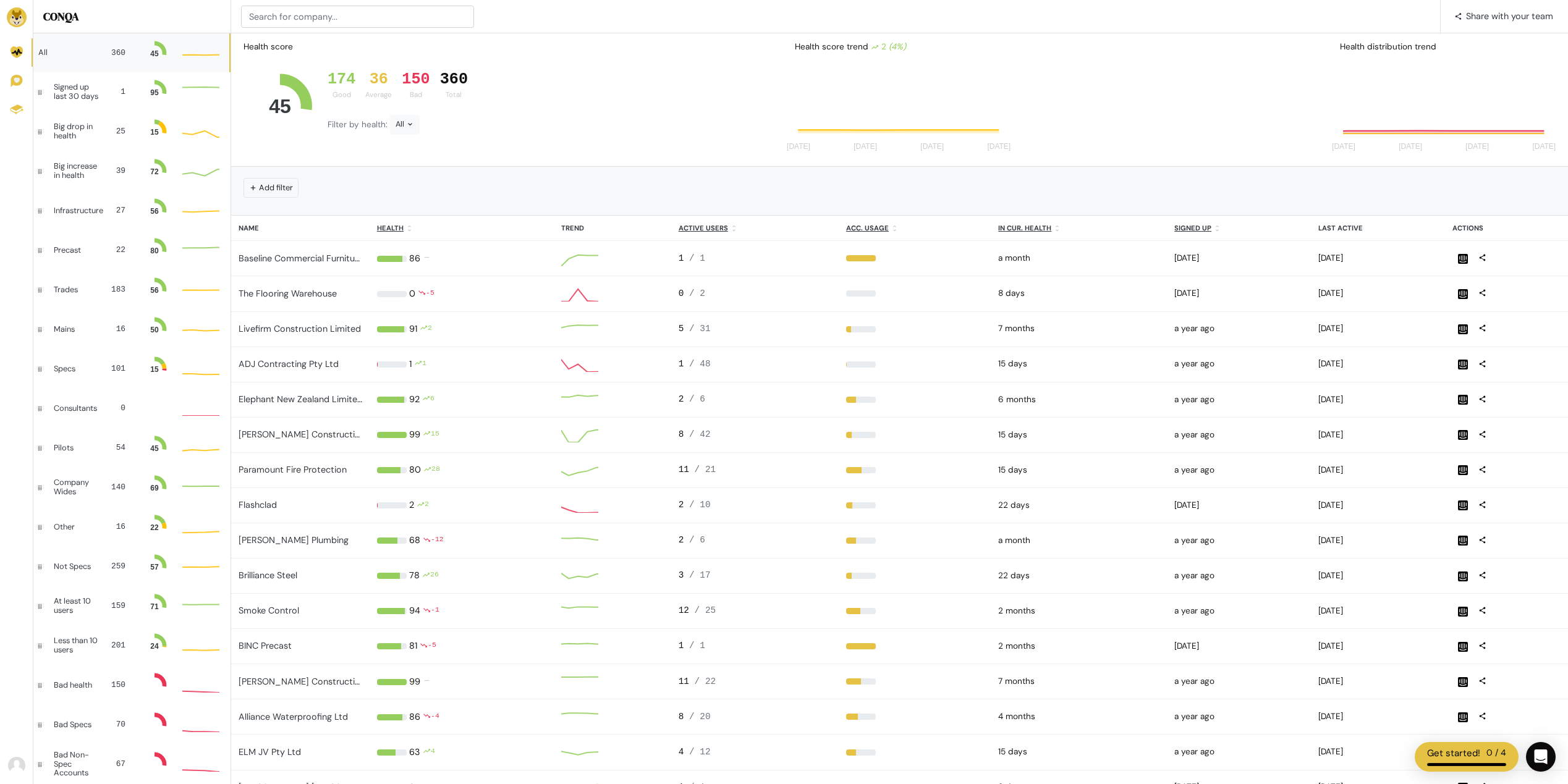
scroll to position [25, 28]
click at [313, 11] on input at bounding box center [357, 17] width 233 height 22
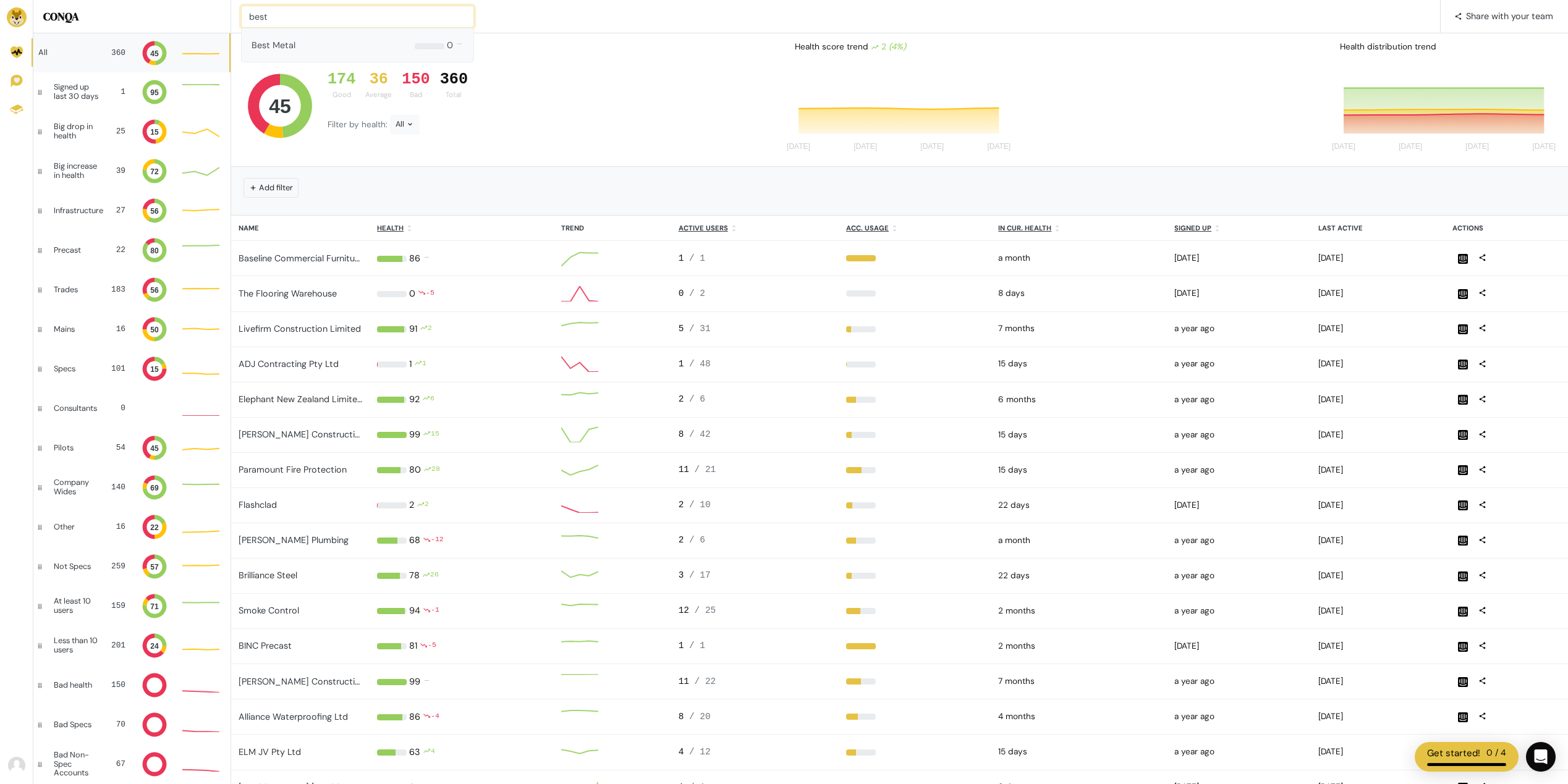
type input "best"
